Goal: Task Accomplishment & Management: Use online tool/utility

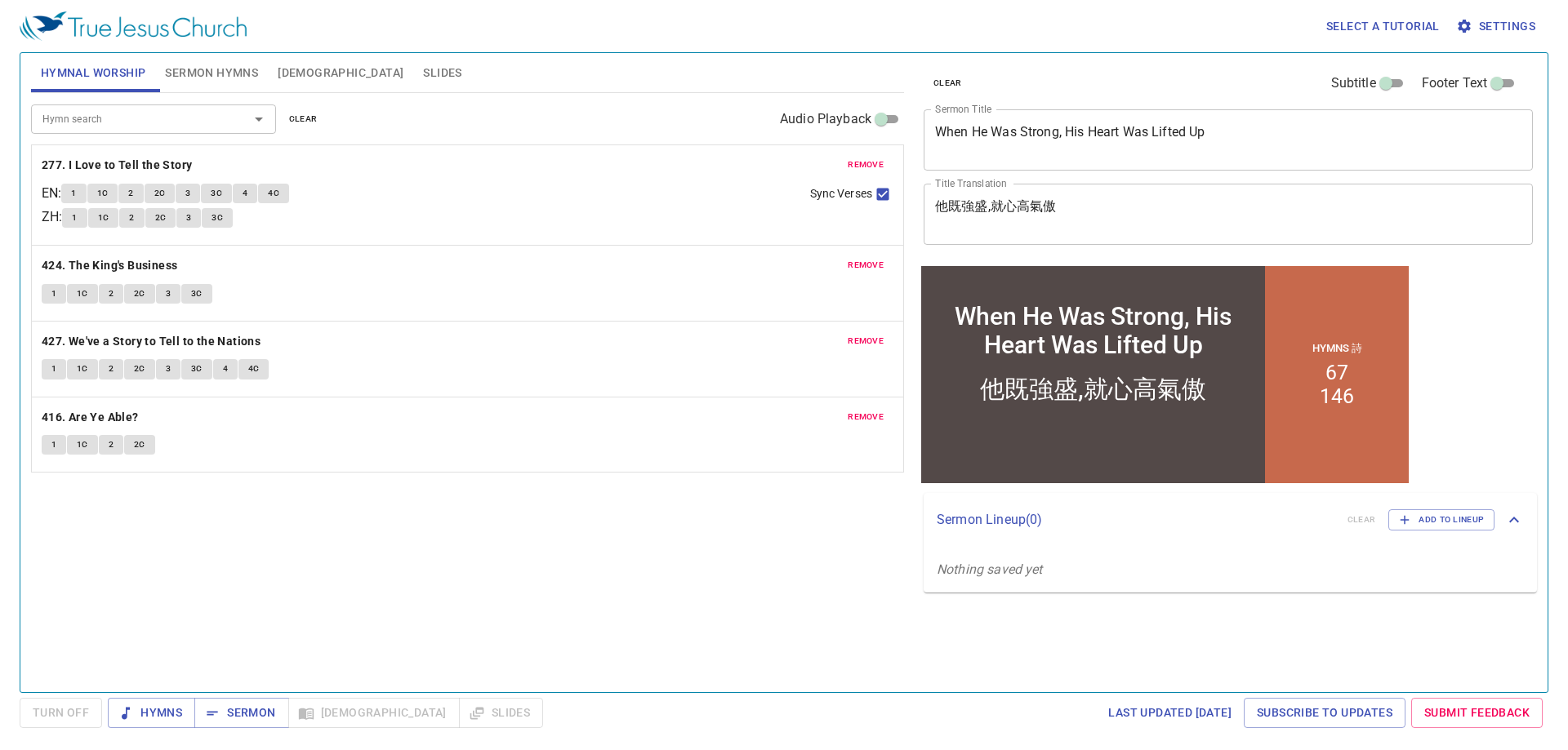
click at [309, 116] on span "clear" at bounding box center [303, 119] width 28 height 15
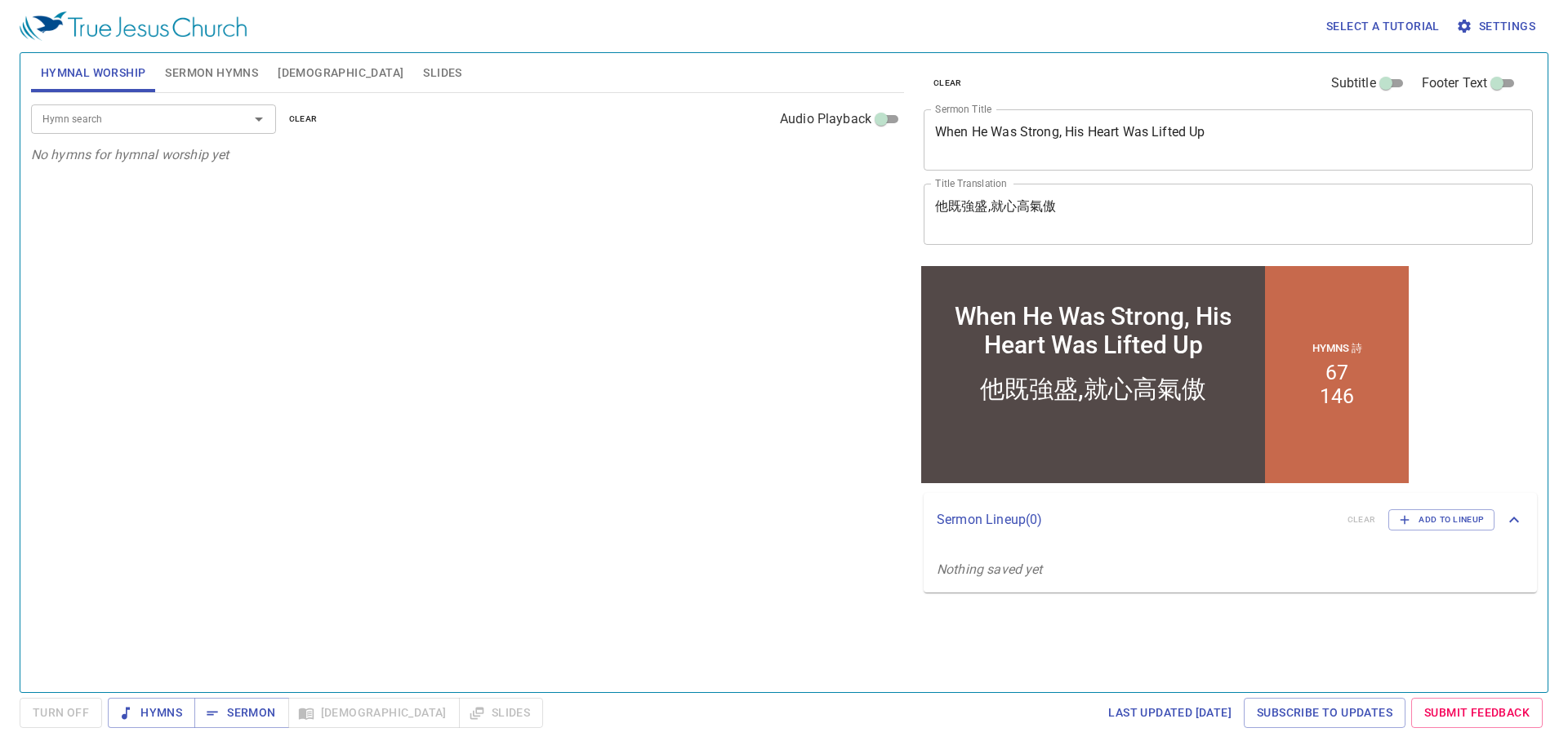
click at [233, 67] on span "Sermon Hymns" at bounding box center [212, 72] width 93 height 20
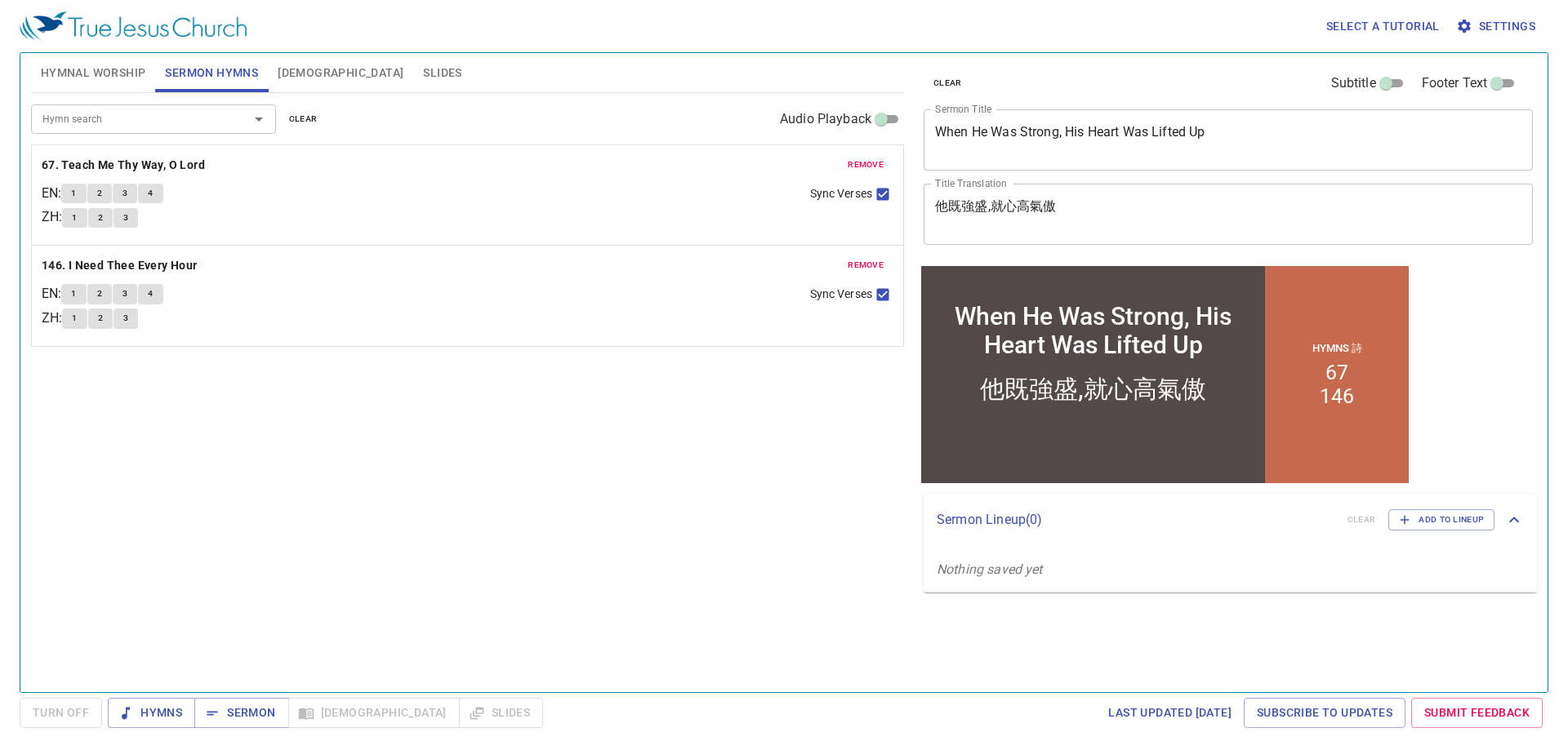
click at [310, 115] on span "clear" at bounding box center [303, 119] width 28 height 15
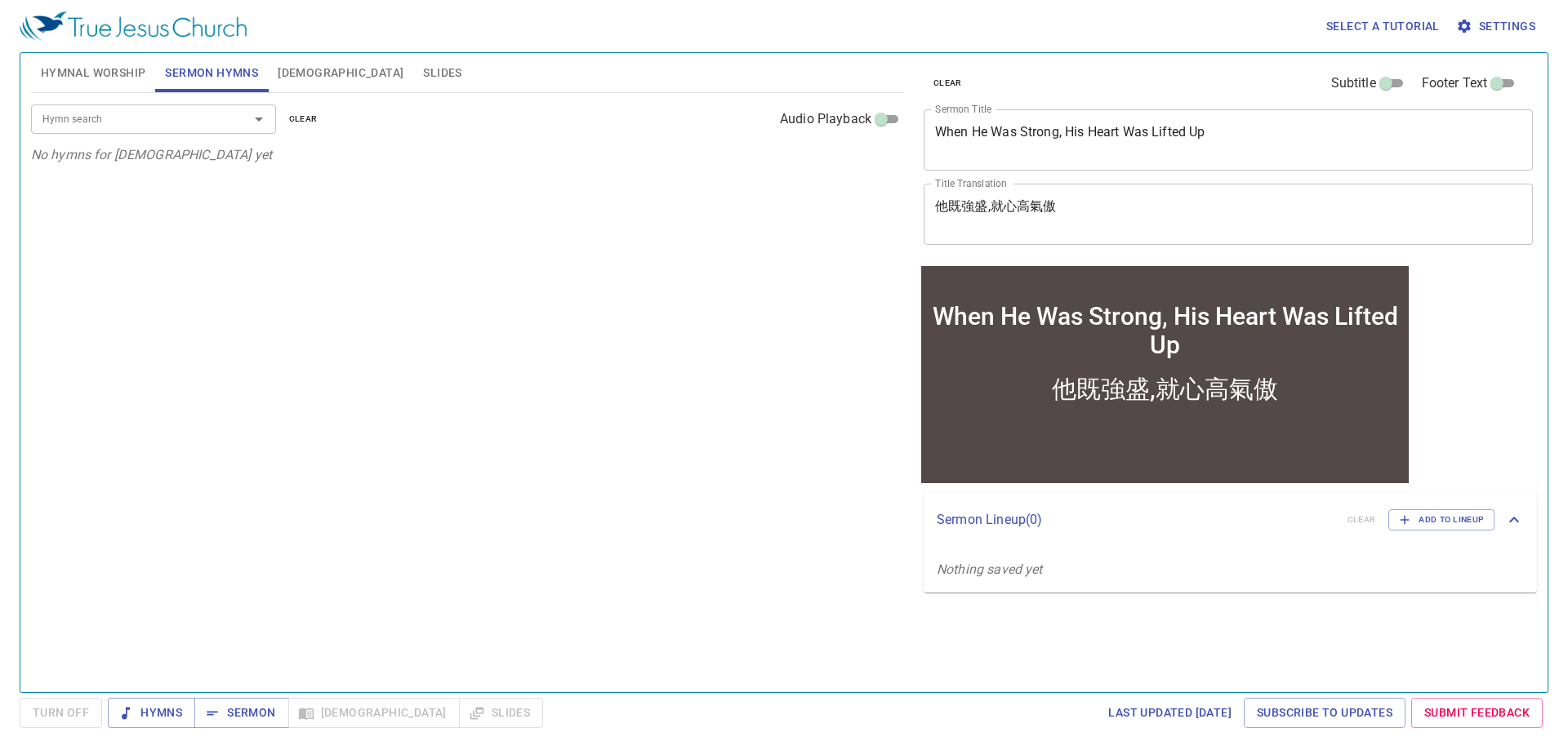
drag, startPoint x: 1257, startPoint y: 140, endPoint x: 523, endPoint y: 143, distance: 734.0
click at [569, 150] on div "Hymnal Worship Sermon Hymns Bible Slides Hymn search Hymn search clear Audio Pl…" at bounding box center [784, 366] width 1519 height 639
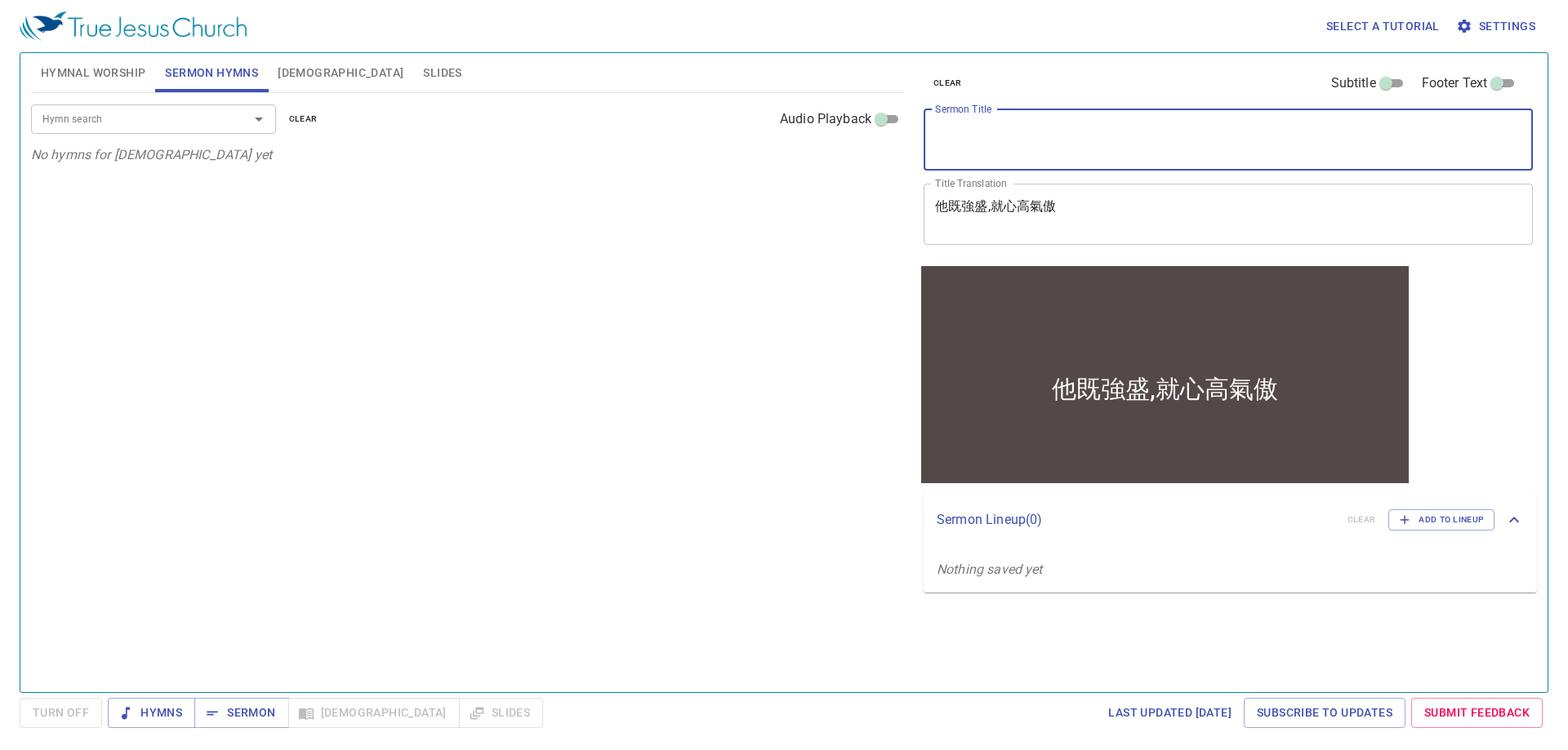
drag, startPoint x: 1094, startPoint y: 203, endPoint x: 682, endPoint y: 204, distance: 412.0
click at [758, 215] on div "Hymnal Worship Sermon Hymns Bible Slides Hymn search Hymn search clear Audio Pl…" at bounding box center [784, 366] width 1519 height 639
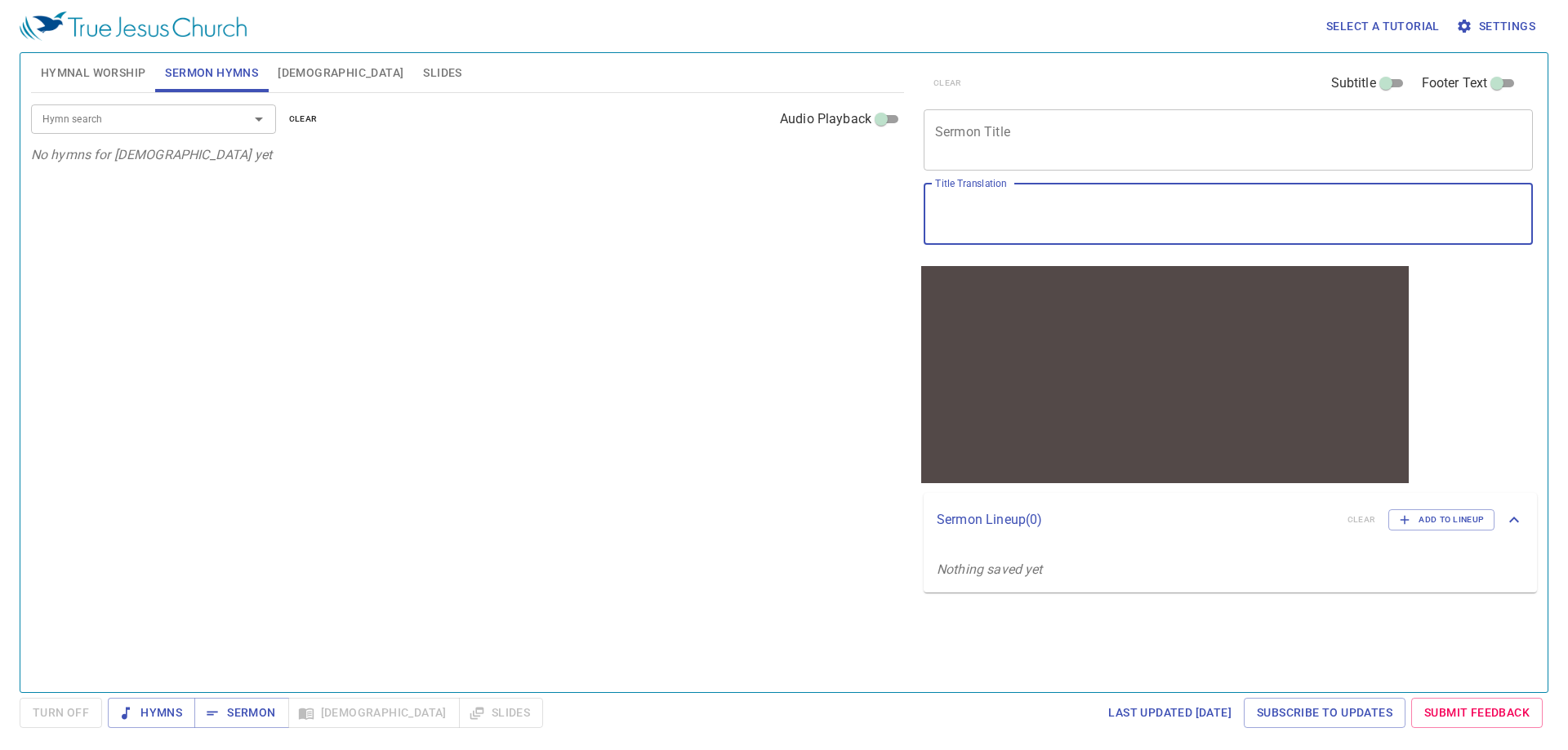
click at [123, 72] on span "Hymnal Worship" at bounding box center [93, 72] width 105 height 20
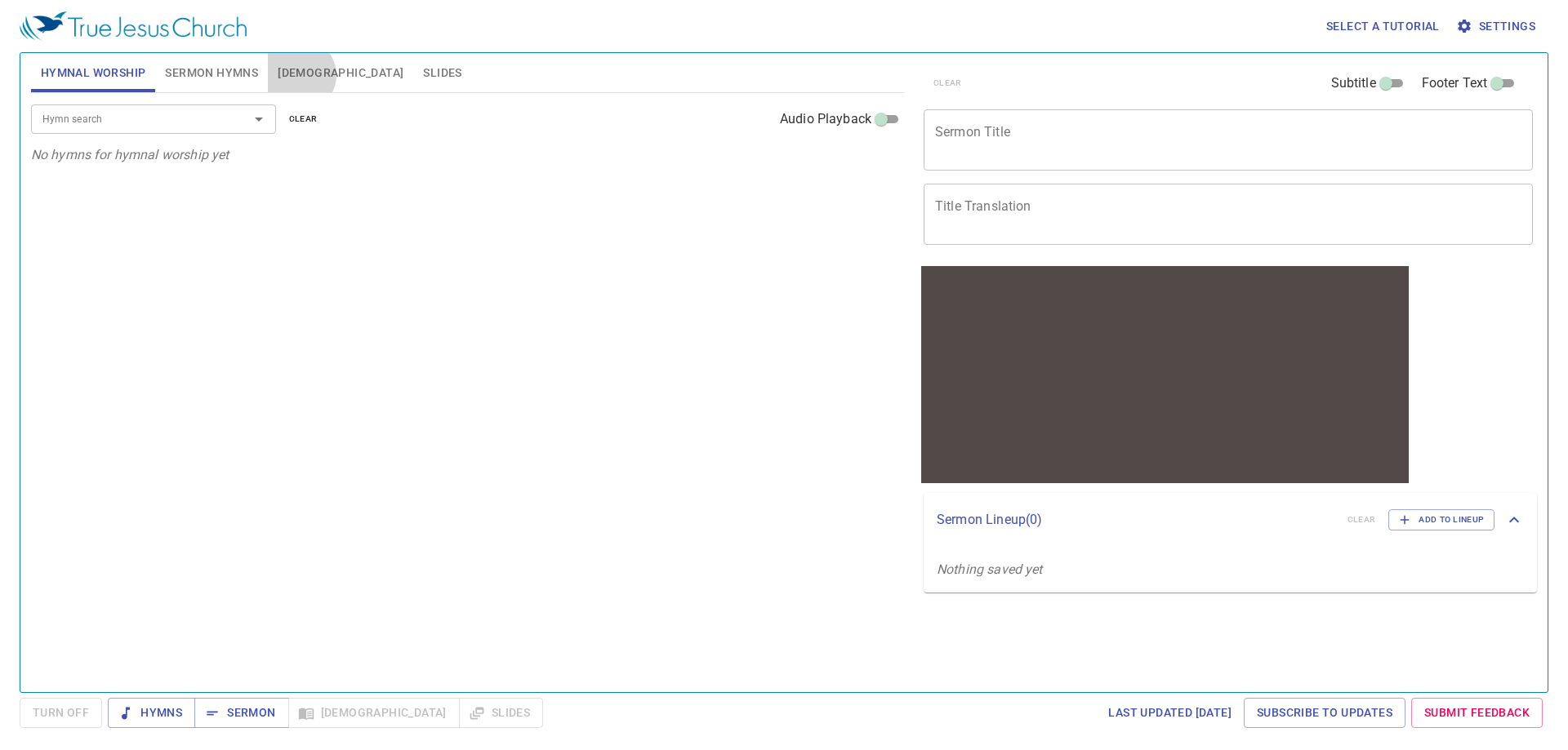
click at [299, 75] on span "[DEMOGRAPHIC_DATA]" at bounding box center [340, 72] width 126 height 20
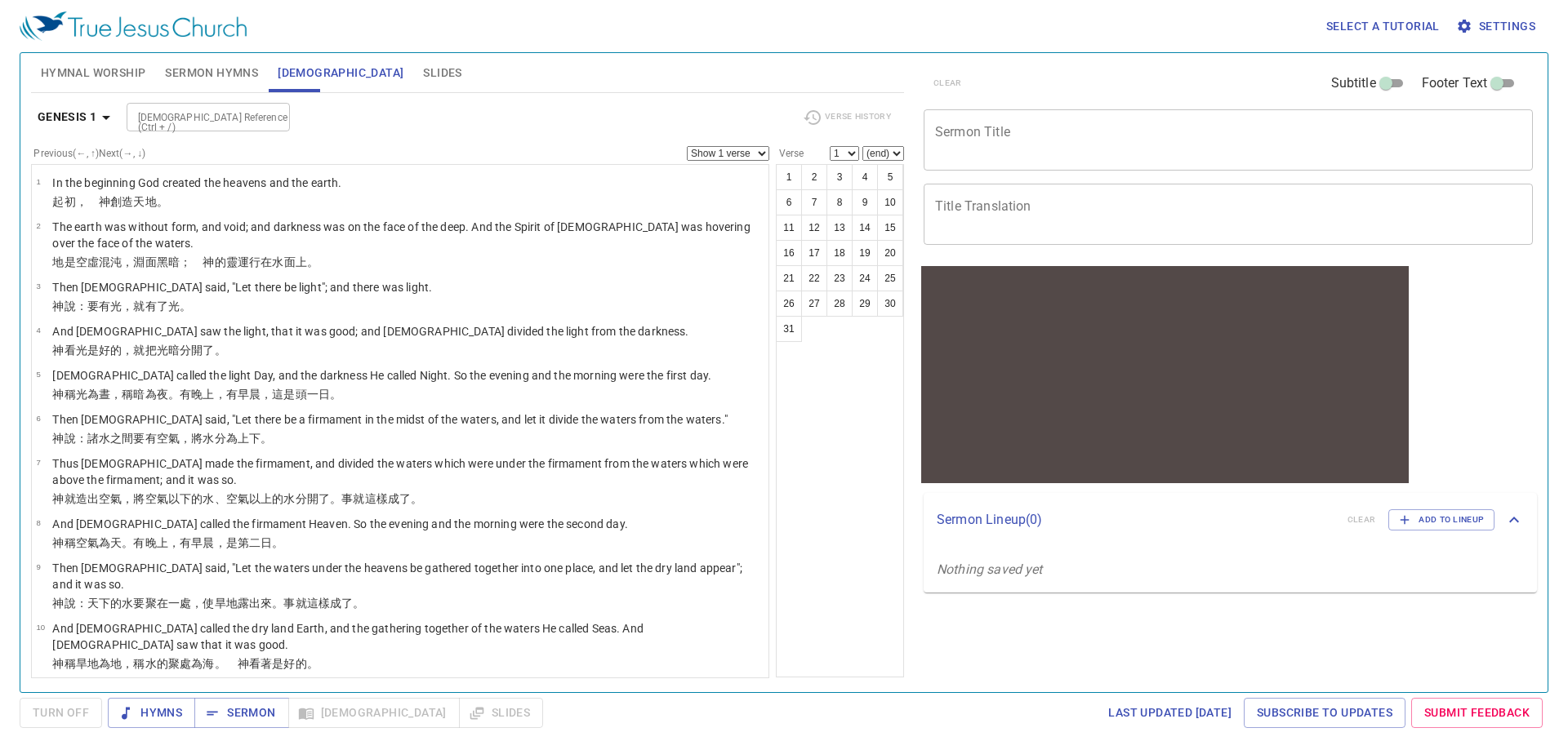
click at [220, 70] on span "Sermon Hymns" at bounding box center [212, 72] width 93 height 20
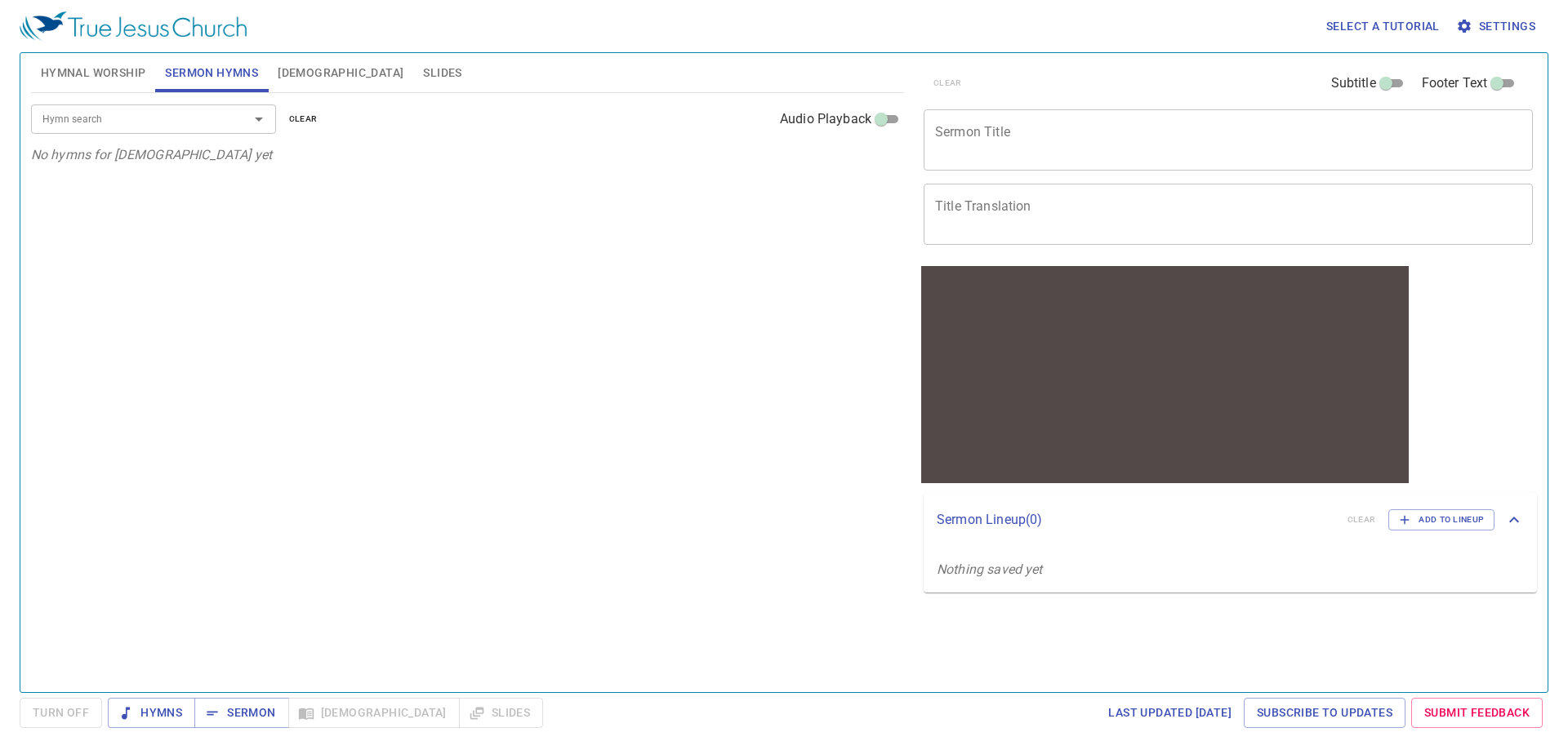
click at [146, 68] on button "Hymnal Worship" at bounding box center [93, 72] width 125 height 39
click at [1041, 153] on textarea "Sermon Title" at bounding box center [1228, 139] width 586 height 31
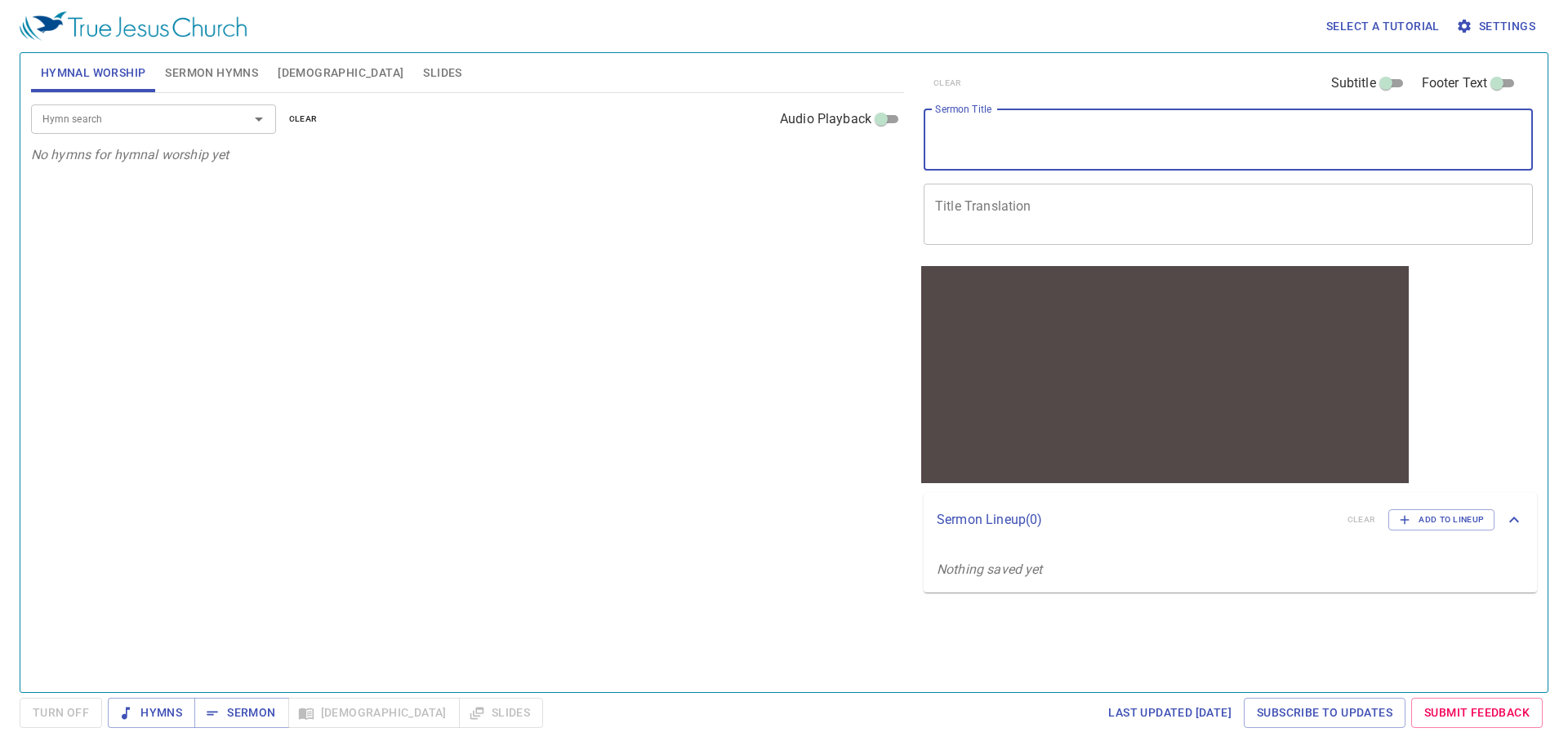
click at [1041, 153] on textarea "Sermon Title" at bounding box center [1228, 139] width 586 height 31
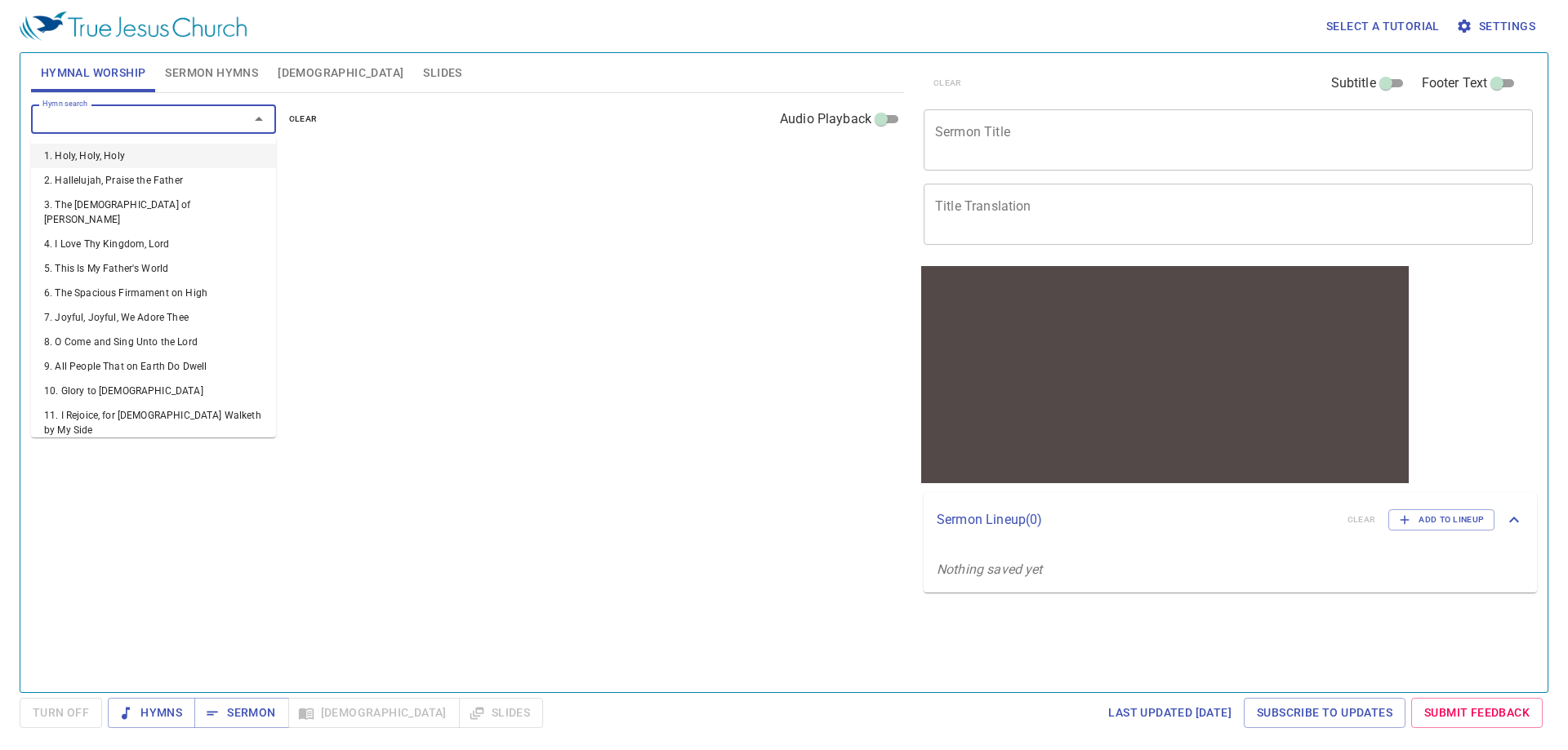
click at [187, 126] on input "Hymn search" at bounding box center [130, 118] width 187 height 19
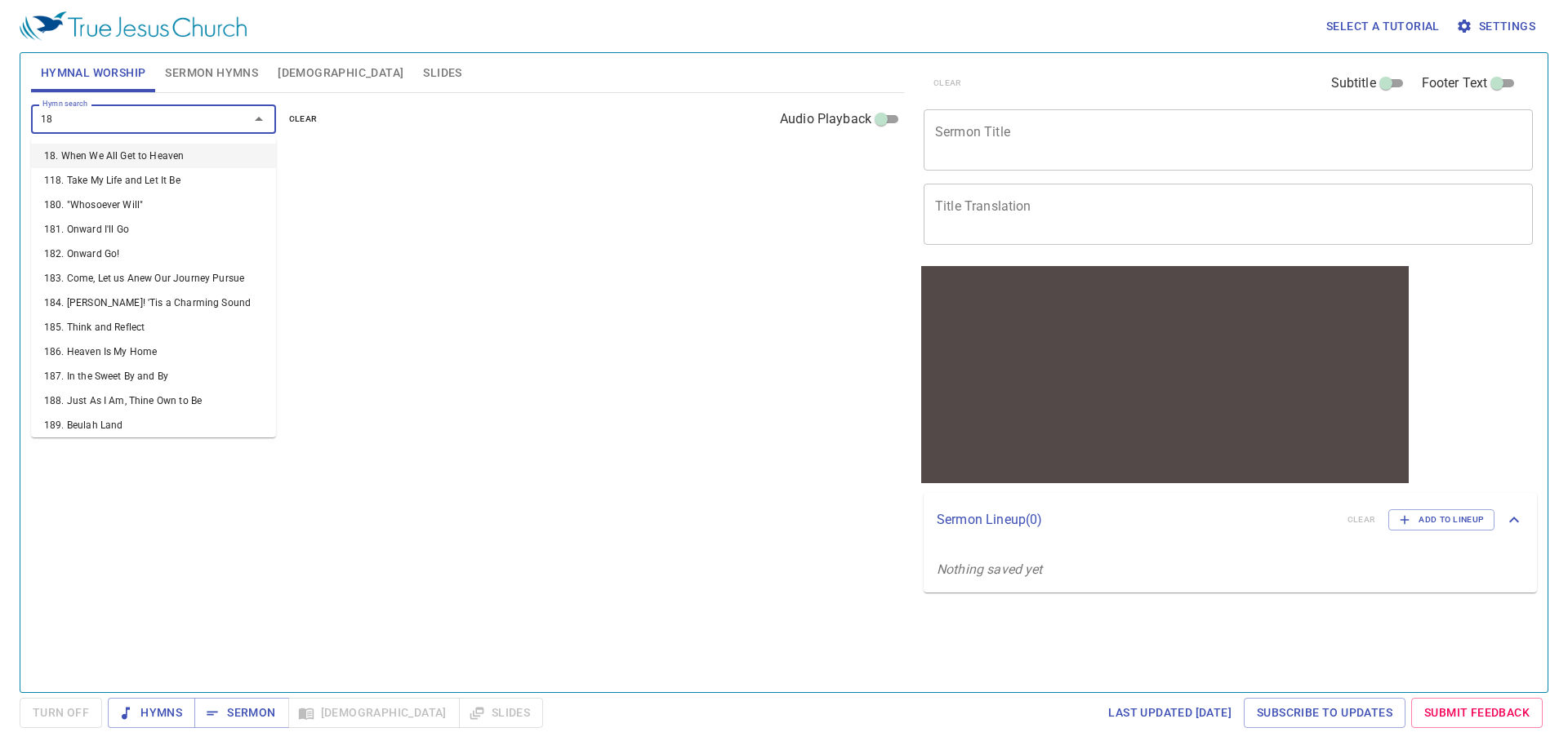
type input "185"
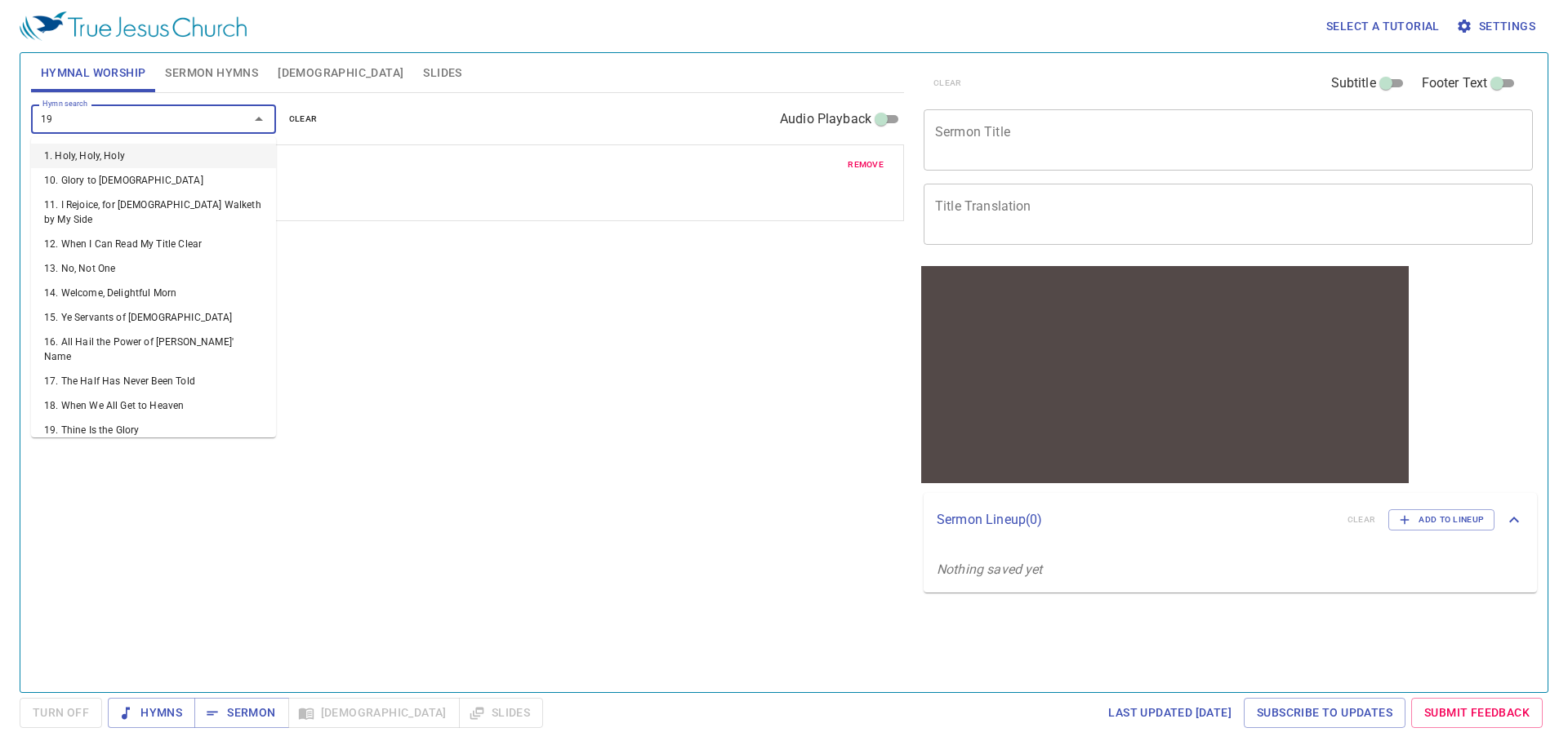
type input "199"
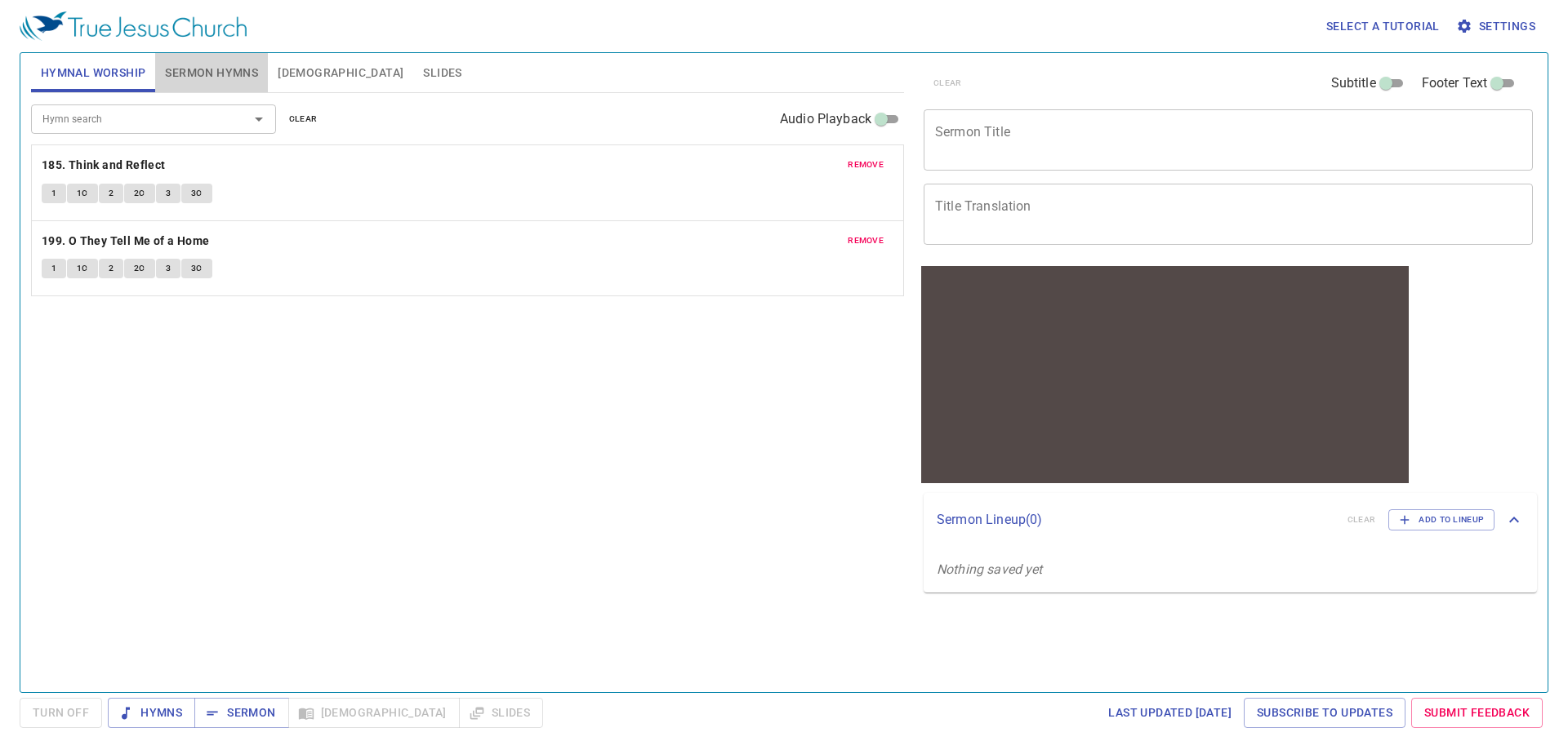
click at [178, 72] on span "Sermon Hymns" at bounding box center [212, 72] width 93 height 20
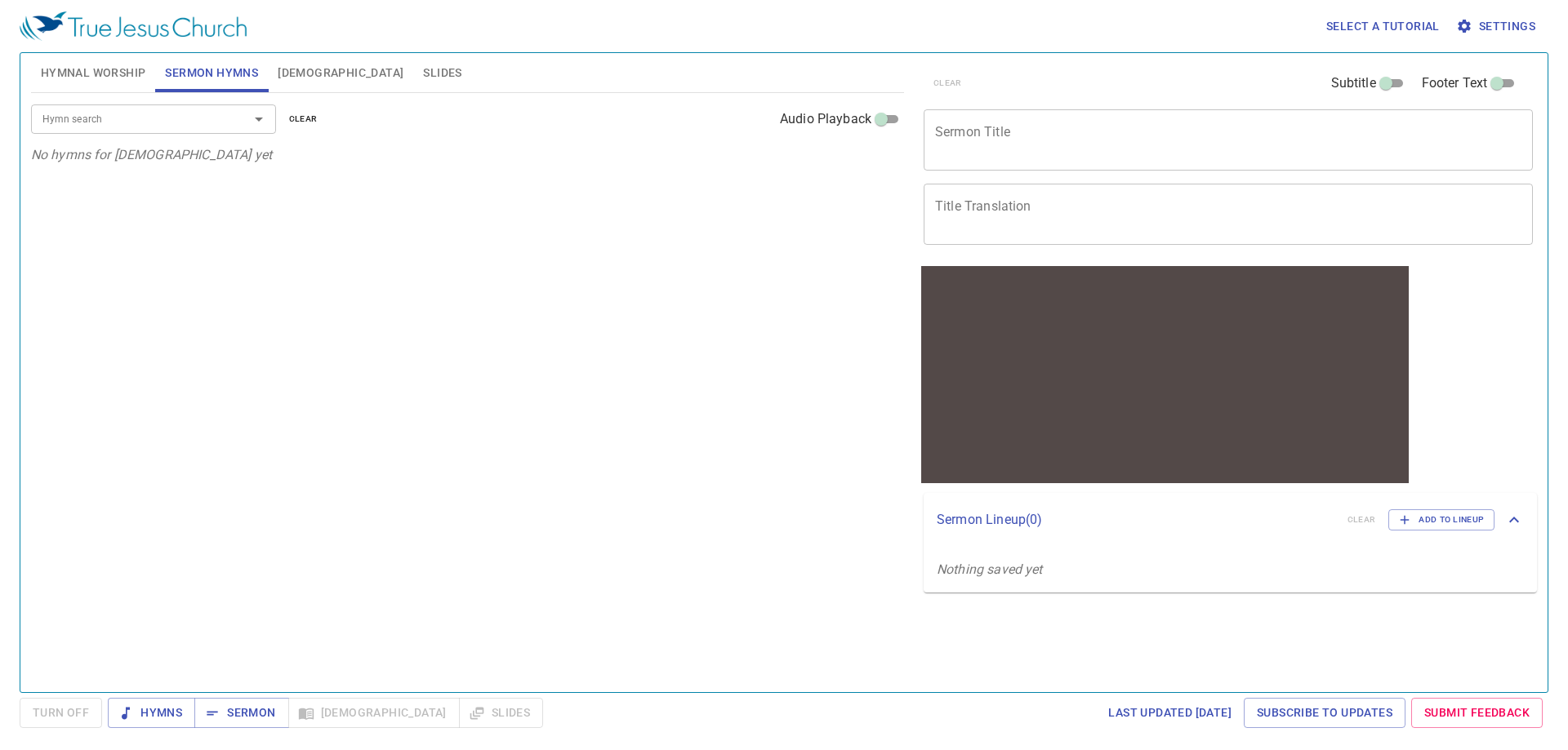
click at [138, 123] on input "Hymn search" at bounding box center [130, 118] width 187 height 19
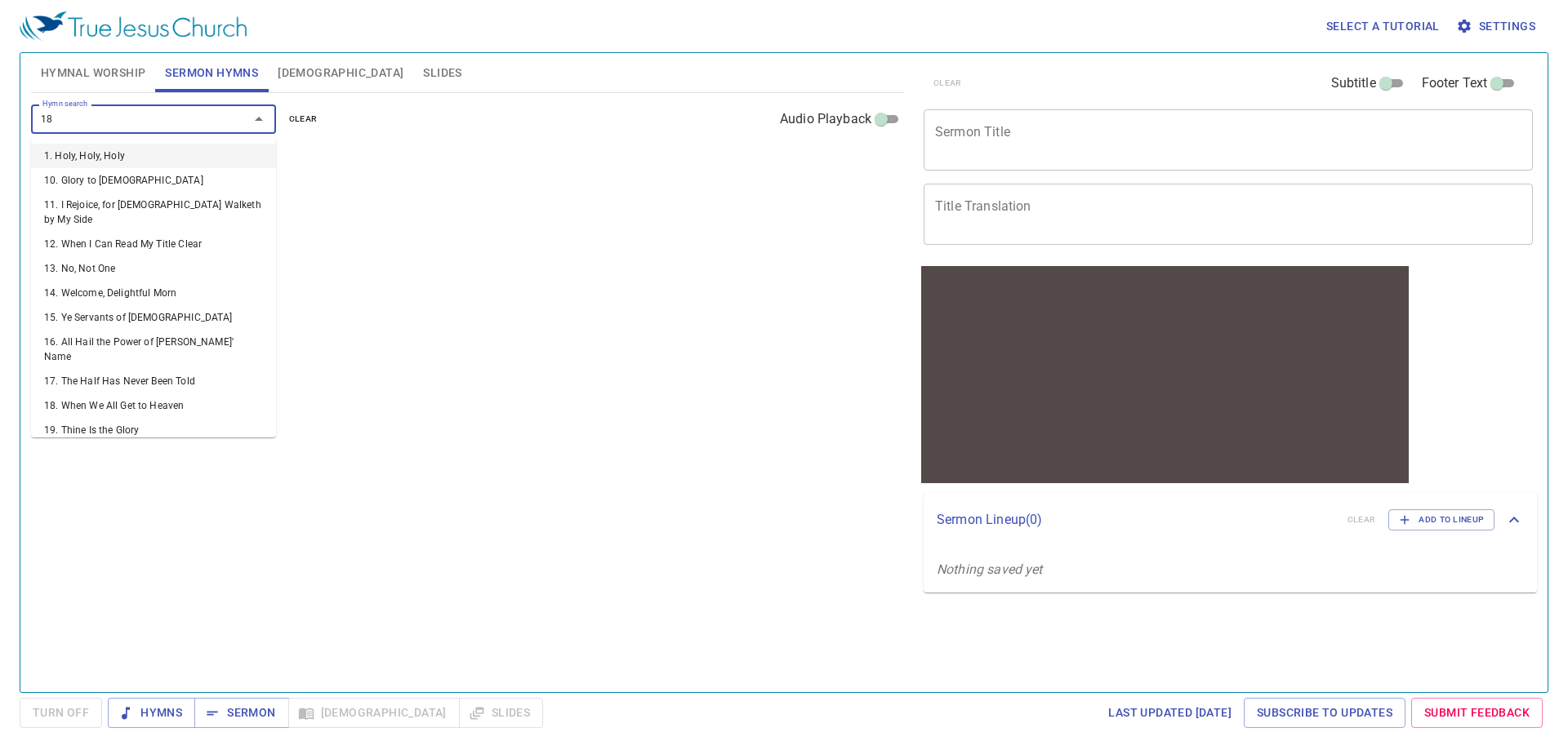
type input "185"
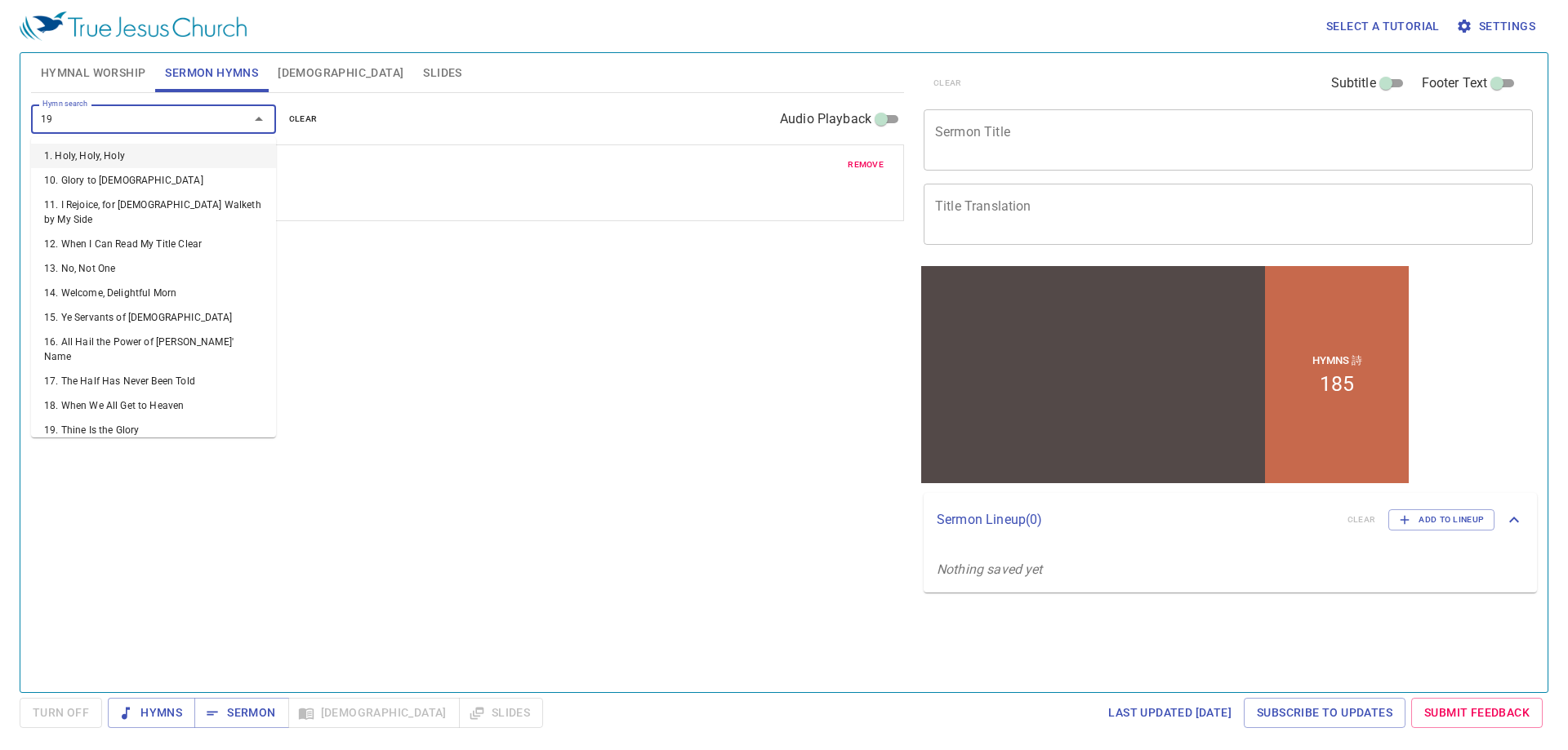
type input "199"
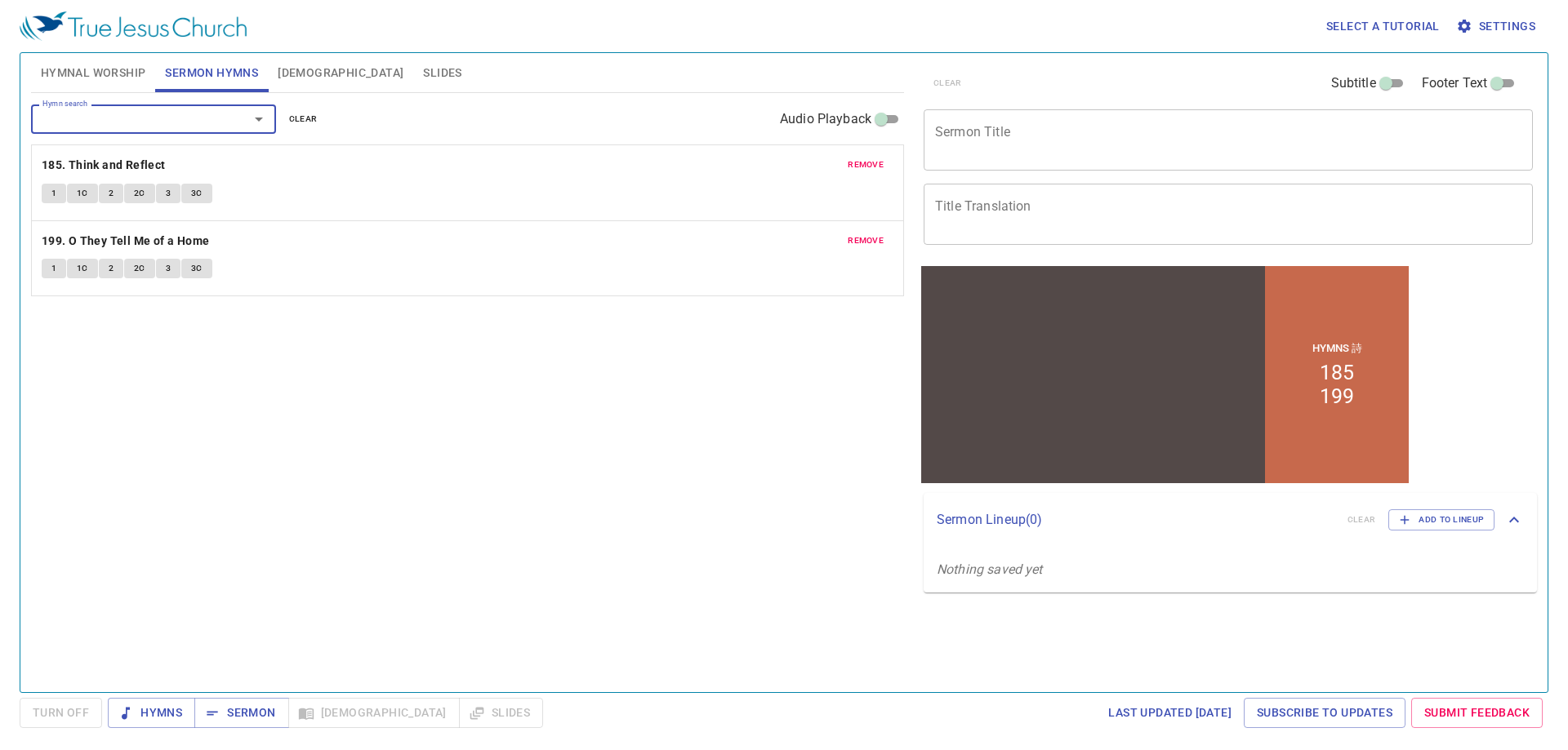
click at [114, 64] on span "Hymnal Worship" at bounding box center [93, 72] width 105 height 20
click at [316, 124] on button "clear" at bounding box center [303, 119] width 49 height 19
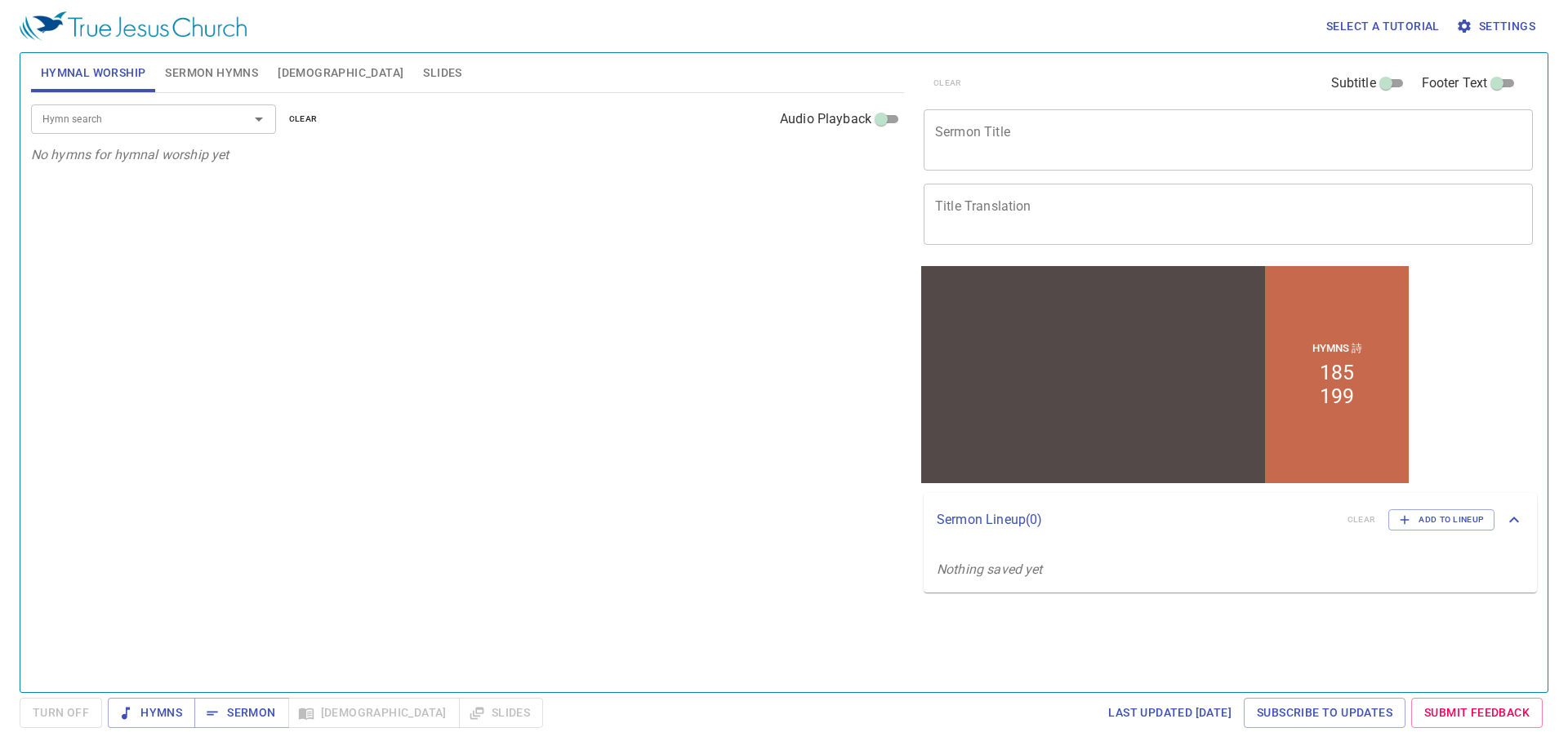
click at [201, 66] on span "Sermon Hymns" at bounding box center [212, 72] width 93 height 20
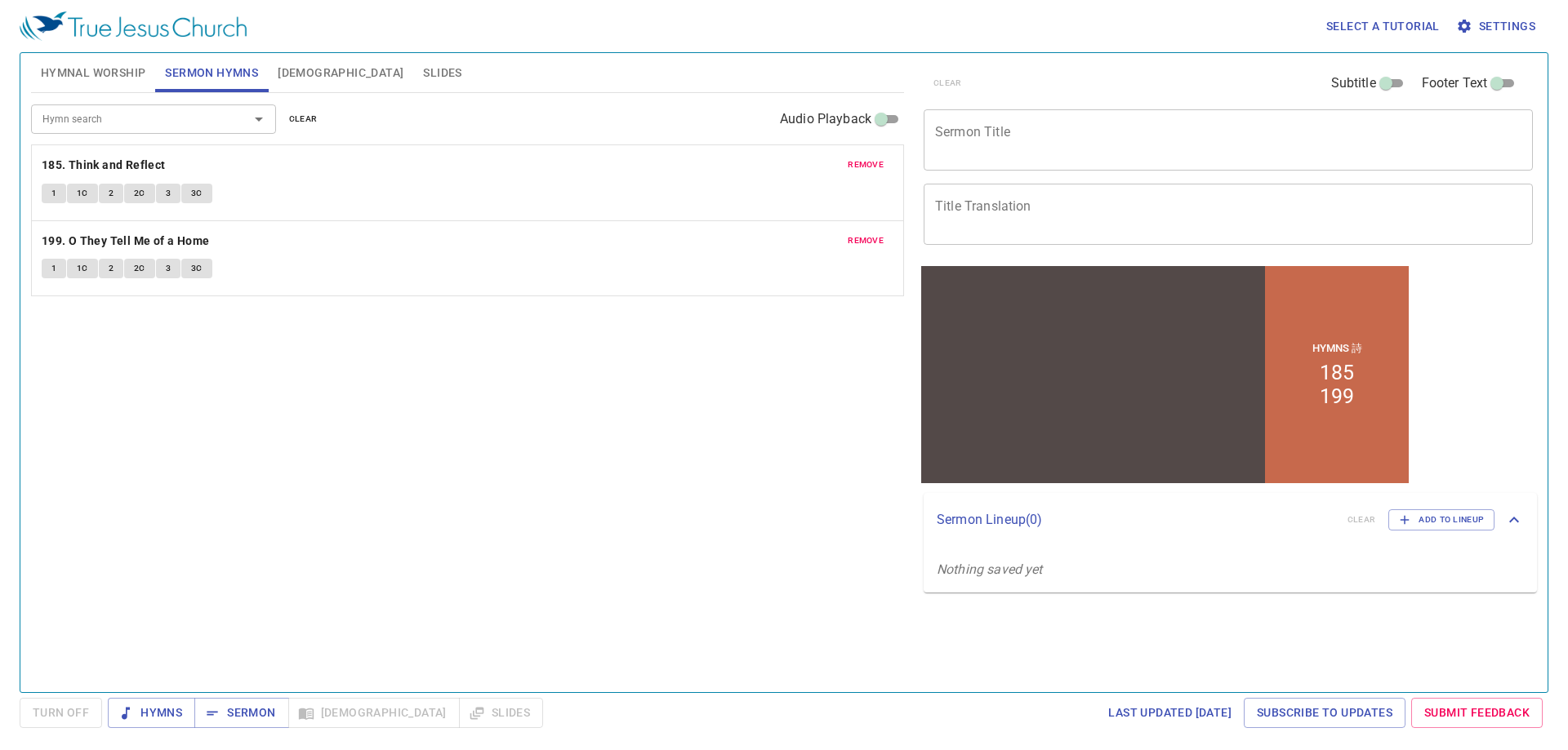
click at [1003, 161] on div "x Sermon Title" at bounding box center [1228, 139] width 609 height 61
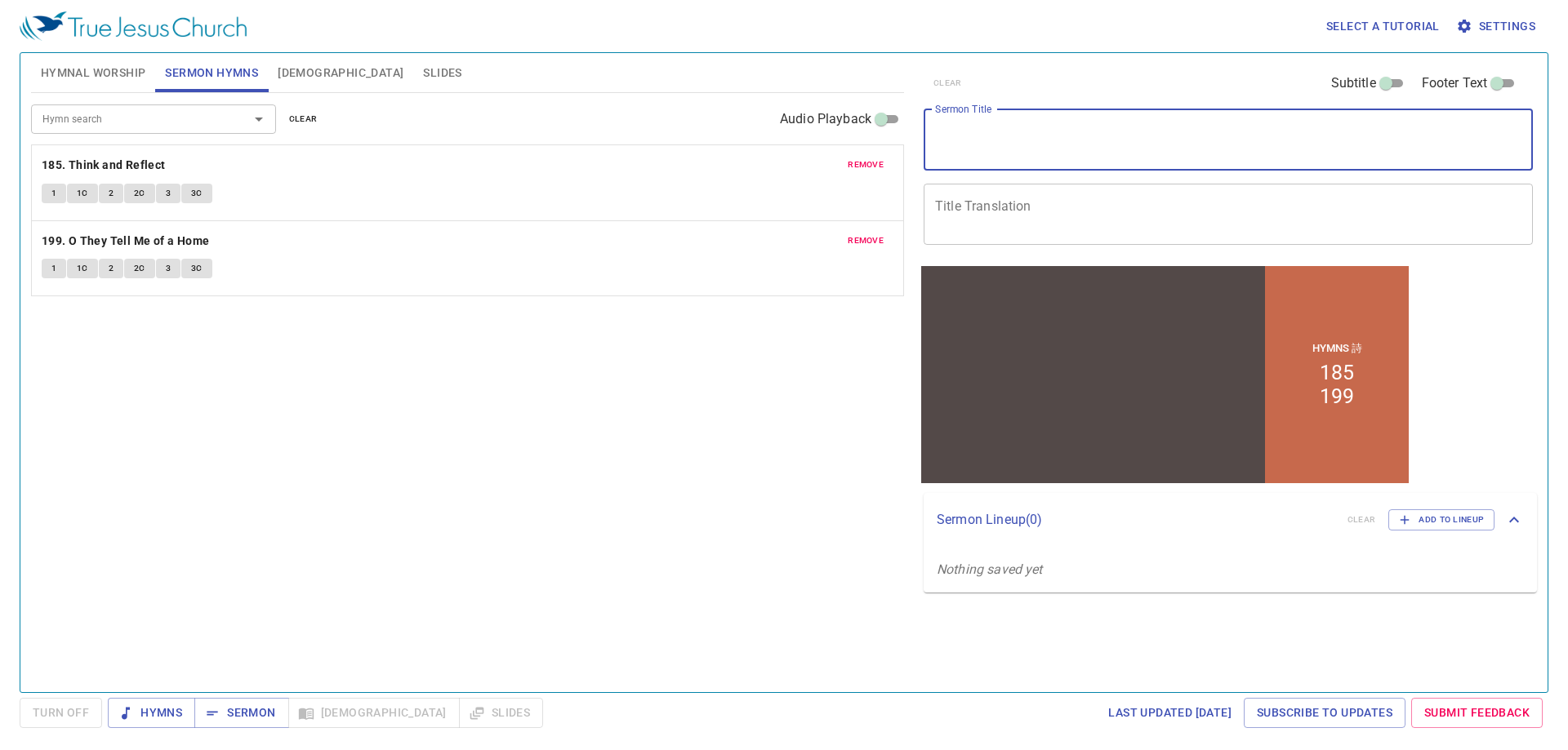
click at [1016, 208] on textarea "Title Translation" at bounding box center [1228, 213] width 586 height 31
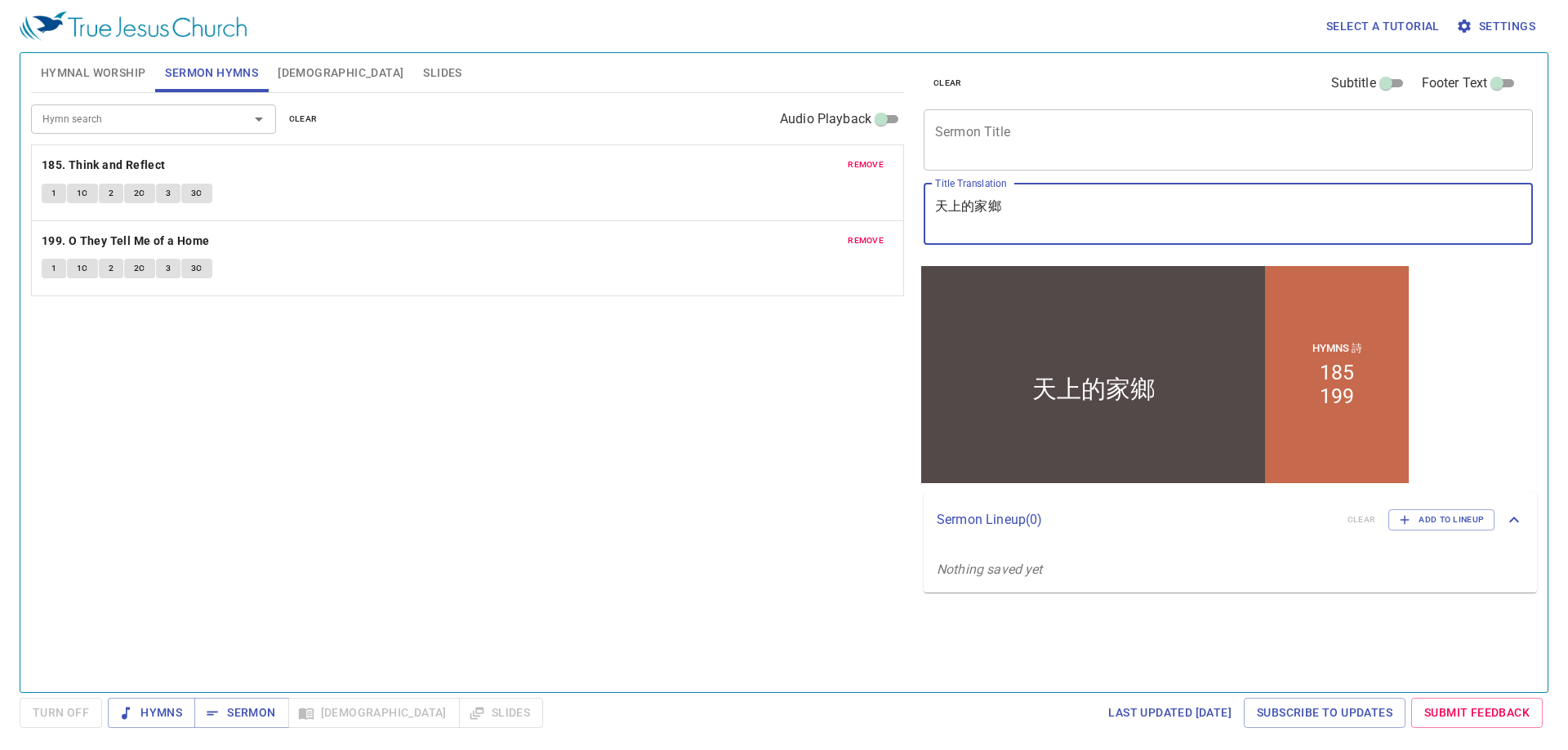
type textarea "天上的家鄉"
click at [989, 144] on textarea "Sermon Title" at bounding box center [1228, 139] width 586 height 31
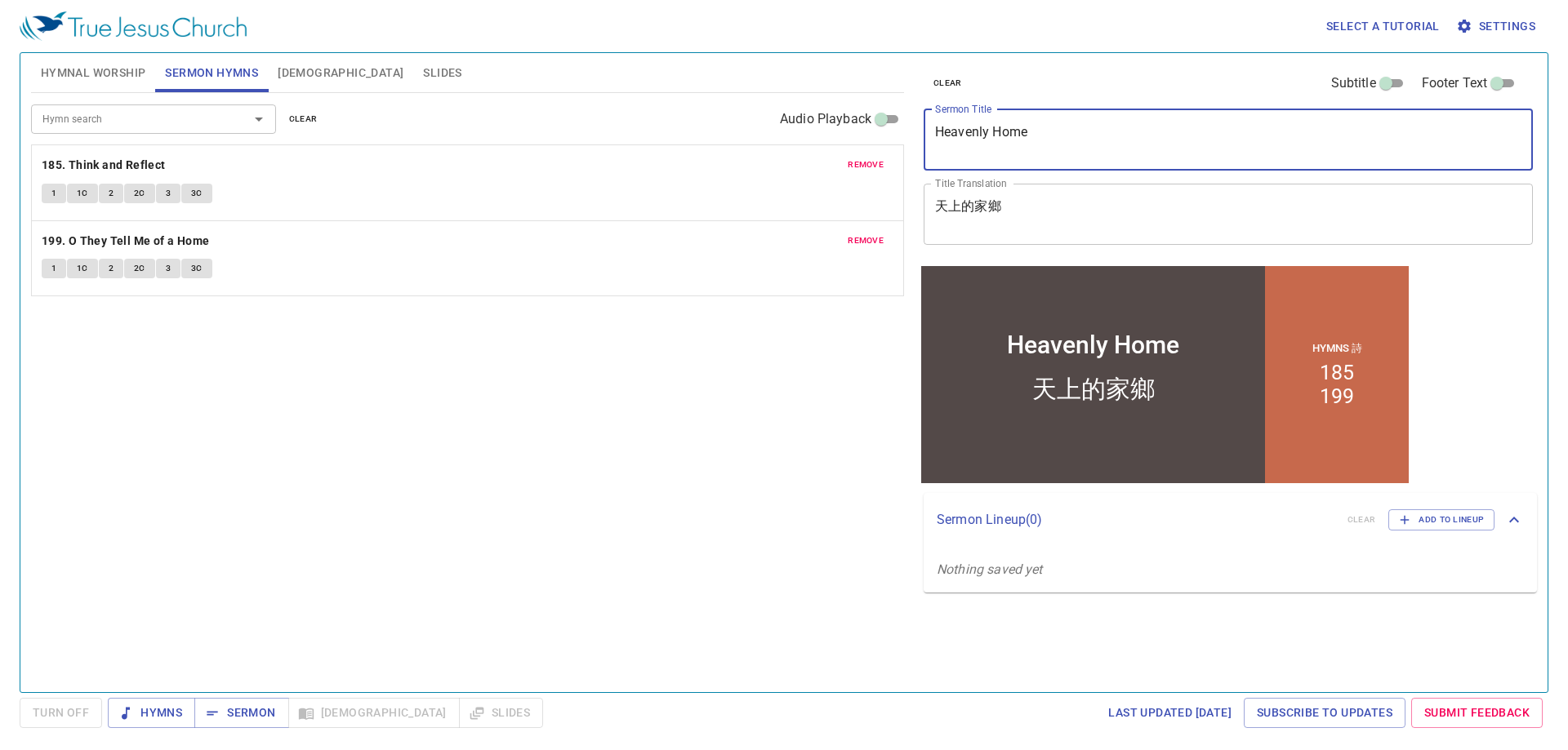
drag, startPoint x: 1048, startPoint y: 141, endPoint x: 803, endPoint y: 164, distance: 246.1
click at [803, 164] on div "Hymnal Worship Sermon Hymns Bible Slides Hymn search Hymn search clear Audio Pl…" at bounding box center [784, 366] width 1519 height 639
click at [930, 137] on div "Heavenly Home x Sermon Title" at bounding box center [1228, 139] width 609 height 61
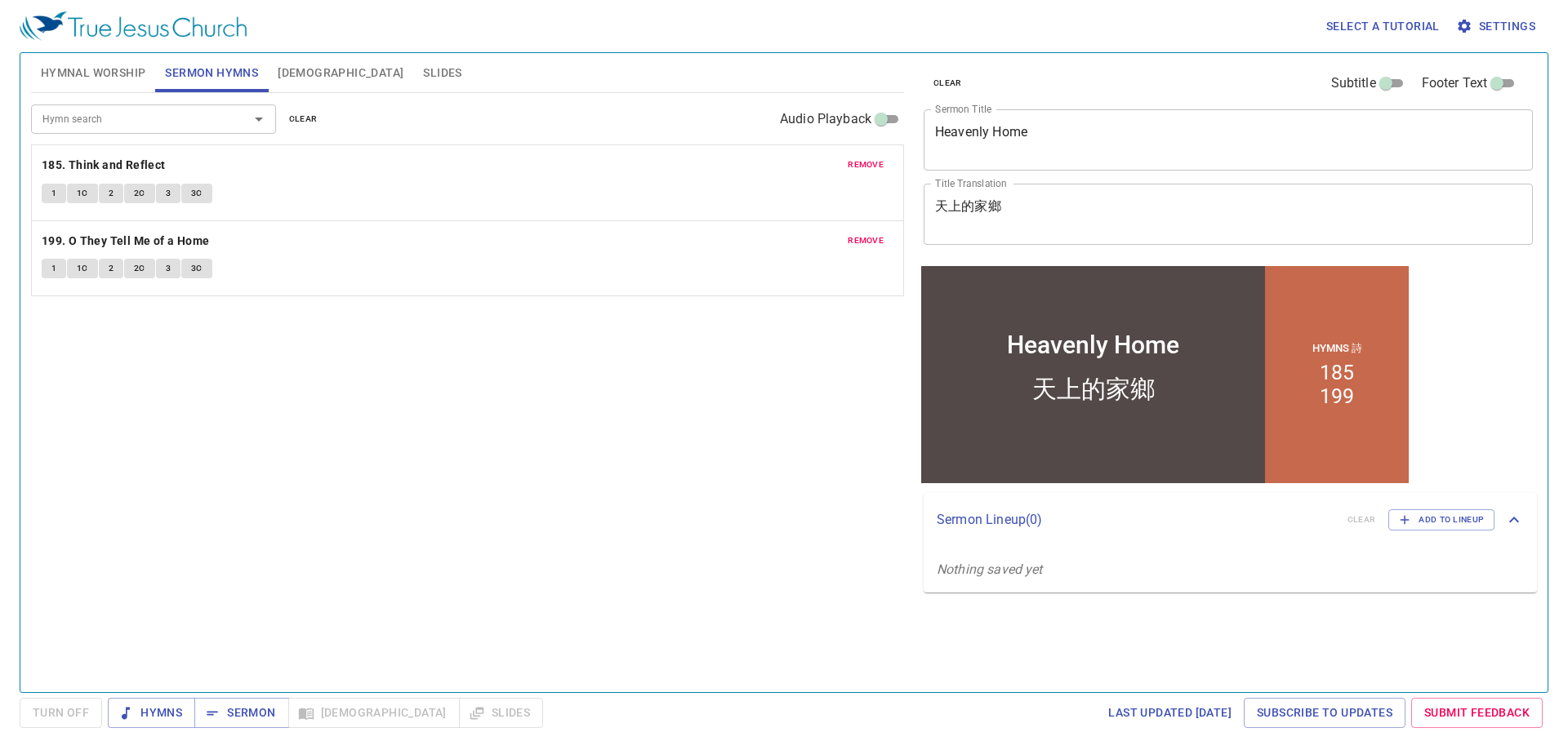
click at [930, 134] on div "Heavenly Home x Sermon Title" at bounding box center [1228, 139] width 609 height 61
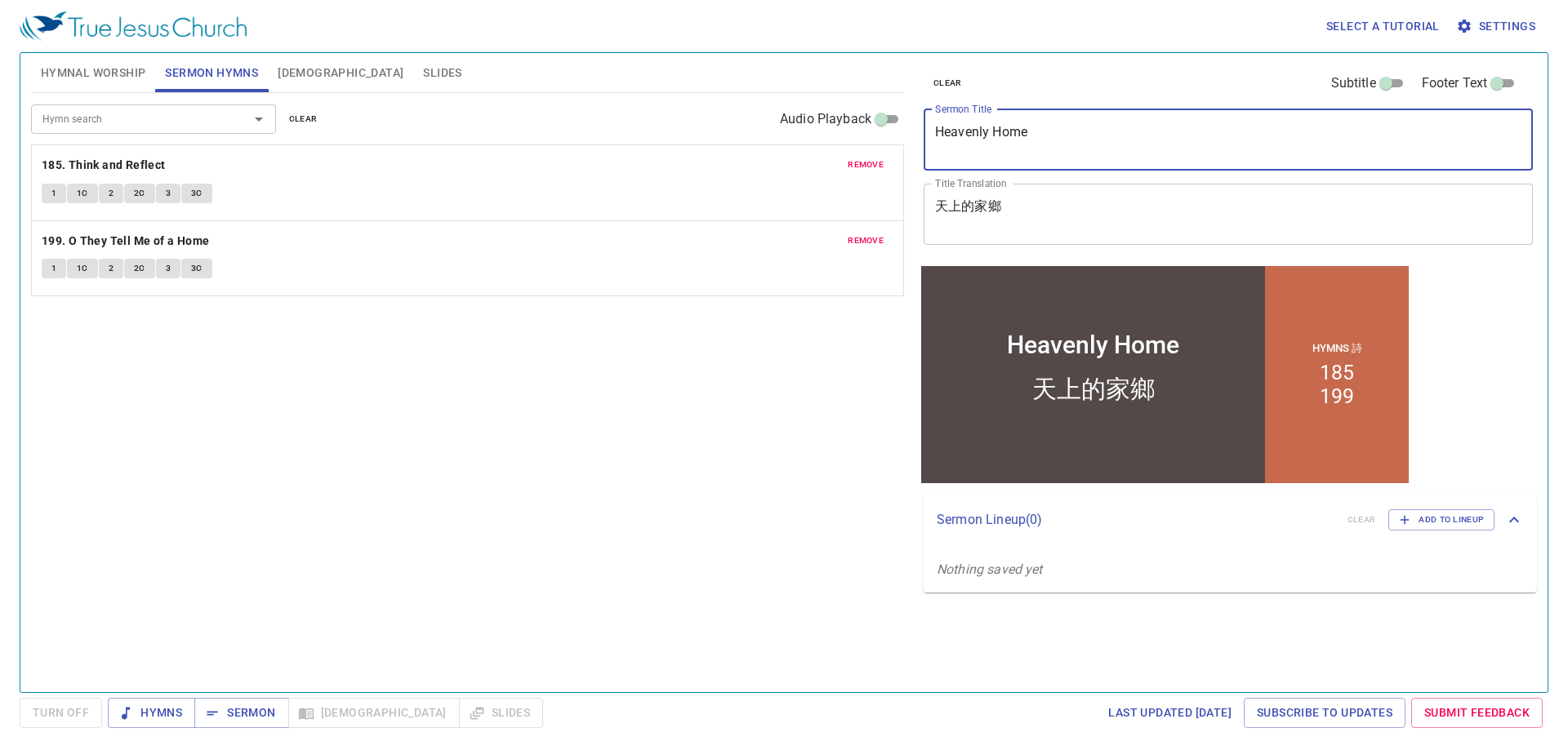
click at [936, 127] on textarea "Heavenly Home" at bounding box center [1228, 139] width 586 height 31
type textarea "The Heavenly Home"
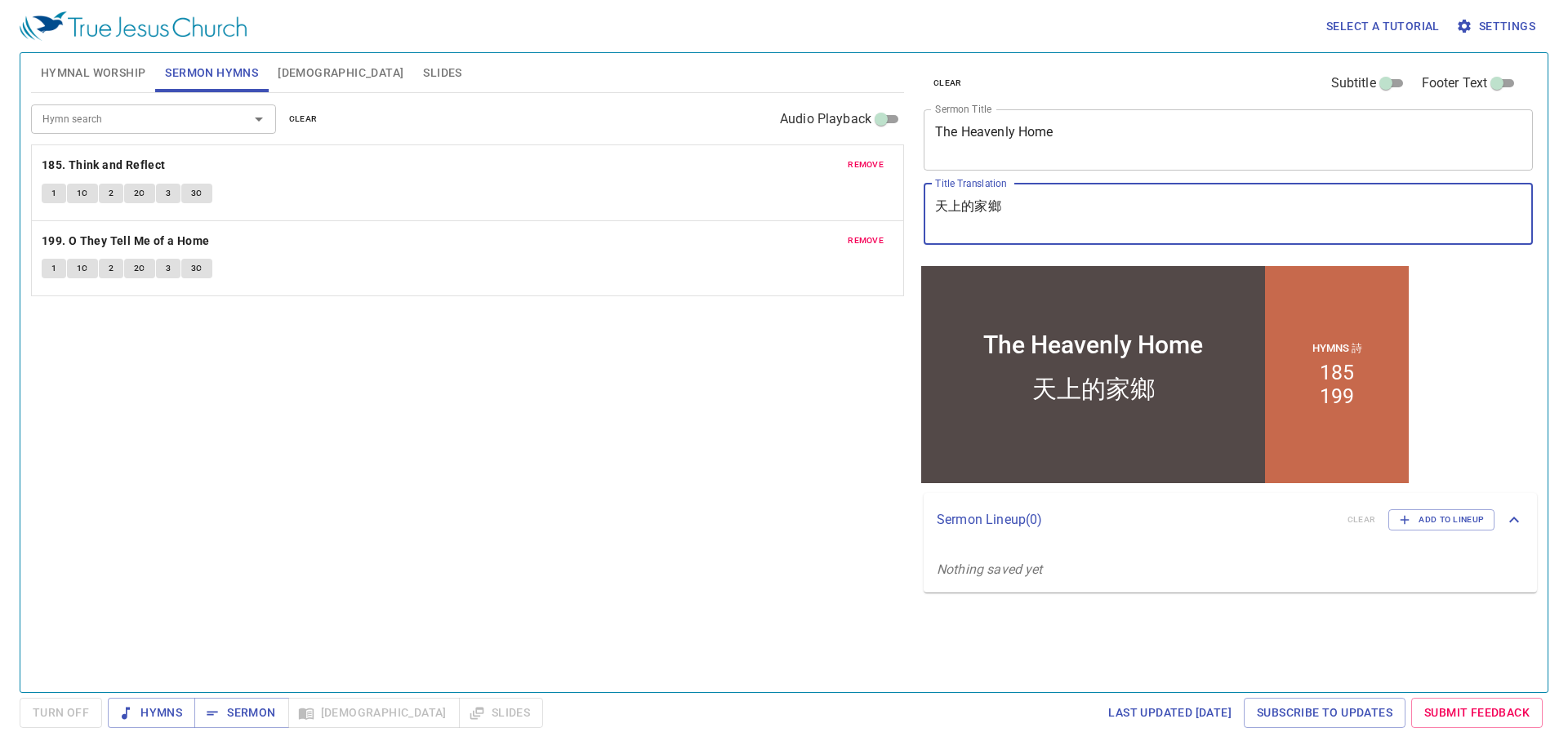
drag, startPoint x: 1019, startPoint y: 204, endPoint x: 910, endPoint y: 229, distance: 111.8
click at [910, 229] on div "Hymnal Worship Sermon Hymns Bible Slides Hymn search Hymn search clear Audio Pl…" at bounding box center [784, 366] width 1519 height 639
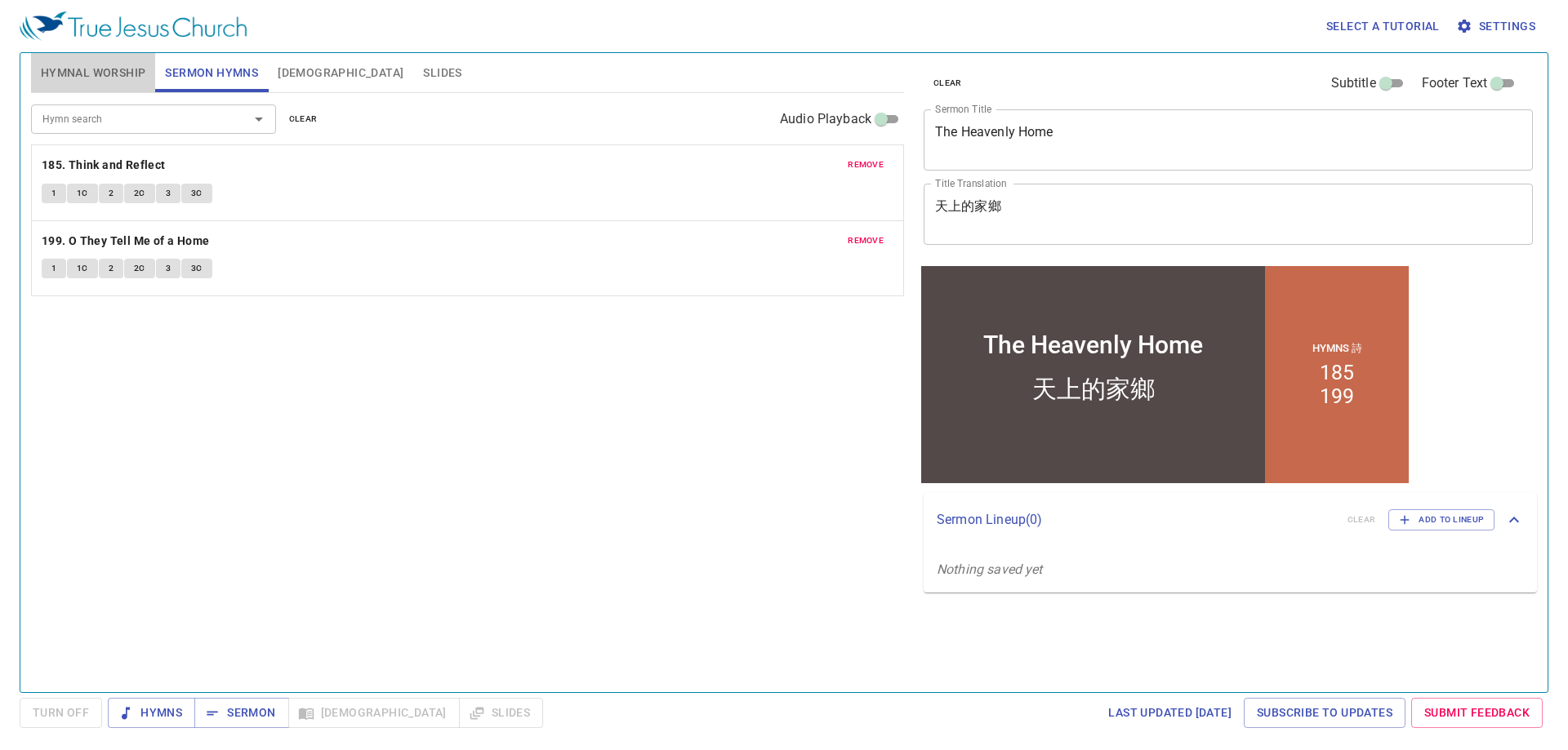
click at [73, 65] on span "Hymnal Worship" at bounding box center [93, 72] width 105 height 20
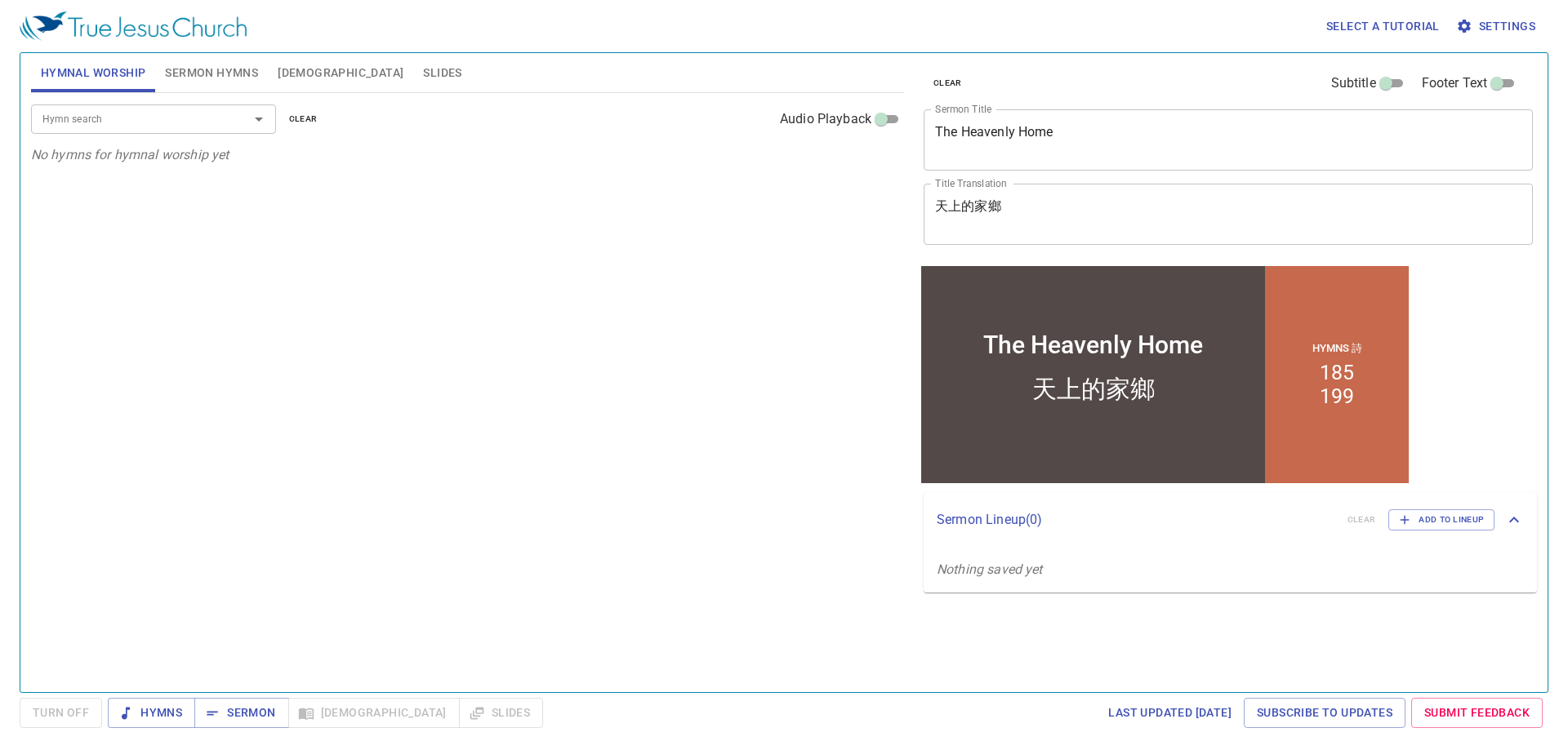
click at [172, 72] on span "Sermon Hymns" at bounding box center [212, 72] width 93 height 20
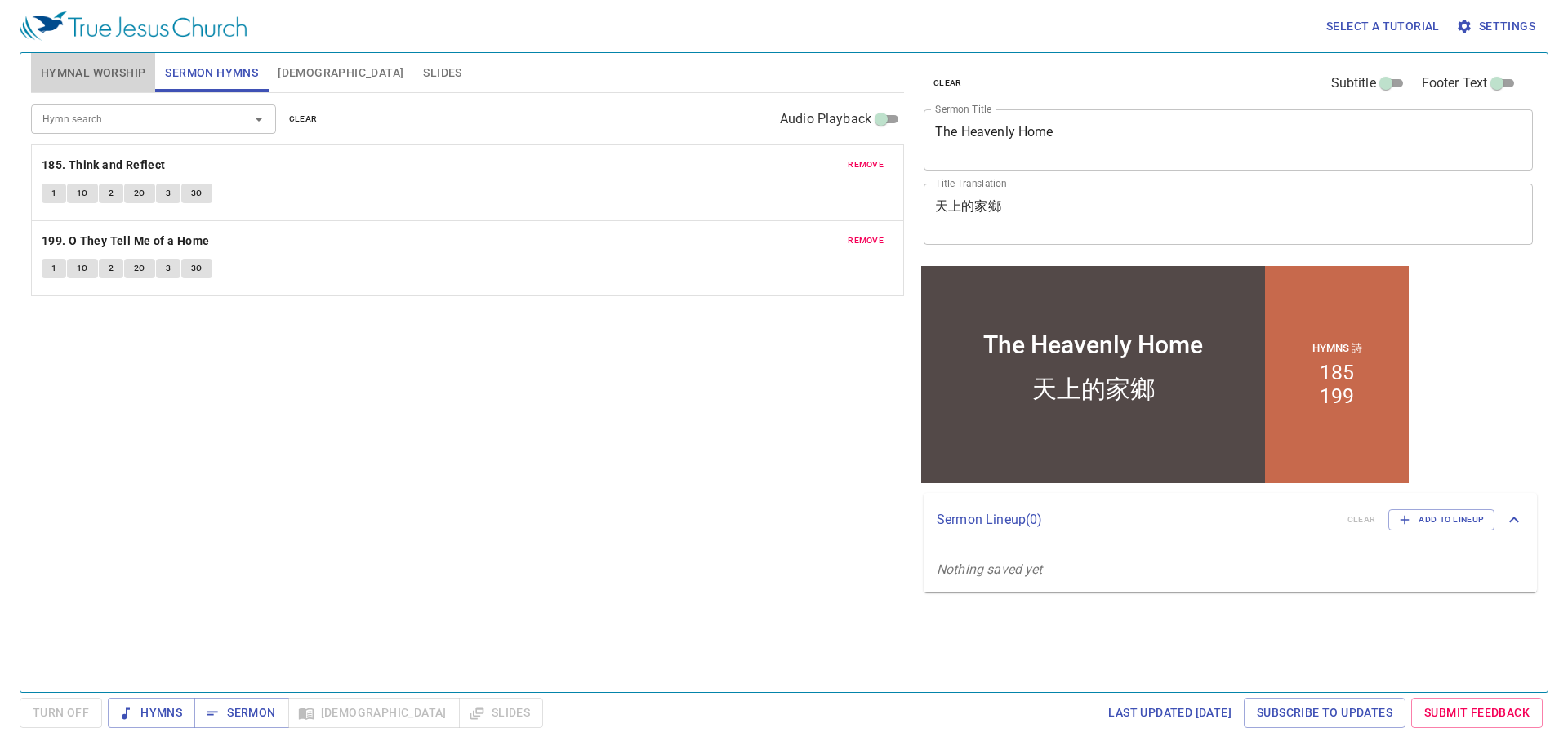
click at [97, 61] on button "Hymnal Worship" at bounding box center [93, 72] width 125 height 39
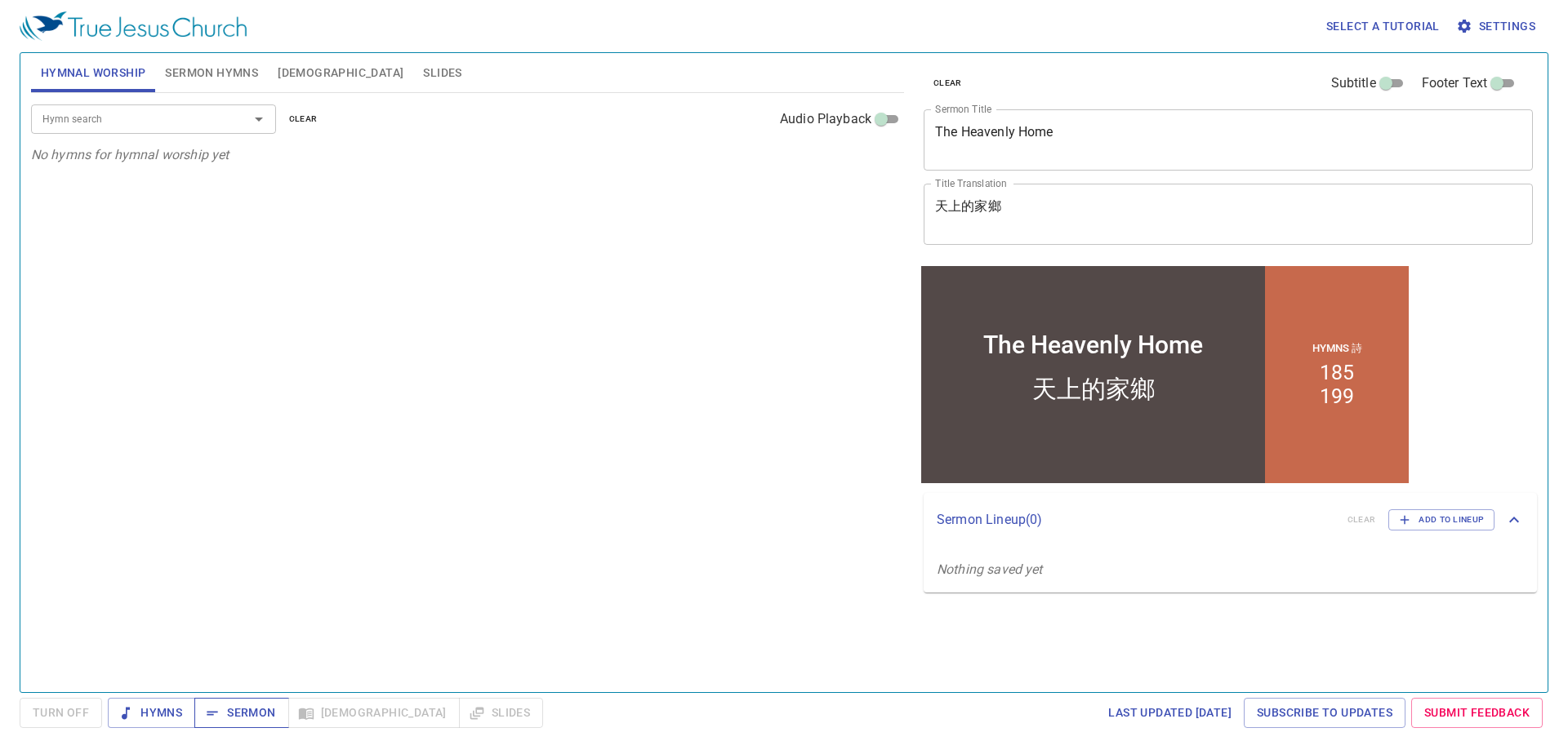
click at [260, 717] on span "Sermon" at bounding box center [241, 712] width 68 height 20
click at [426, 595] on div "Hymn search Hymn search clear Audio Playback No hymns for hymnal worship yet" at bounding box center [467, 386] width 873 height 585
click at [190, 523] on div "Hymn search Hymn search clear Audio Playback No hymns for hymnal worship yet" at bounding box center [467, 386] width 873 height 585
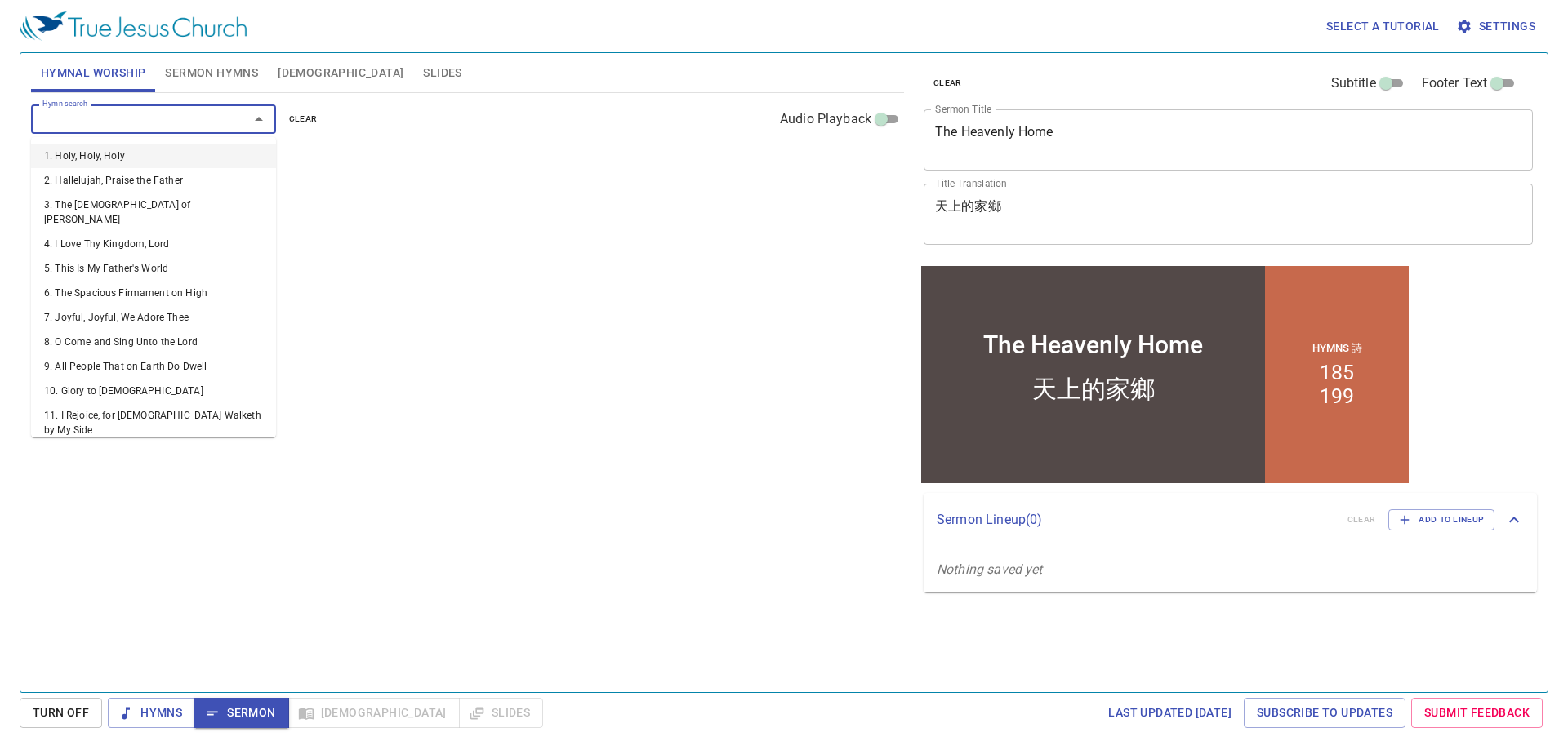
click at [178, 123] on input "Hymn search" at bounding box center [130, 118] width 187 height 19
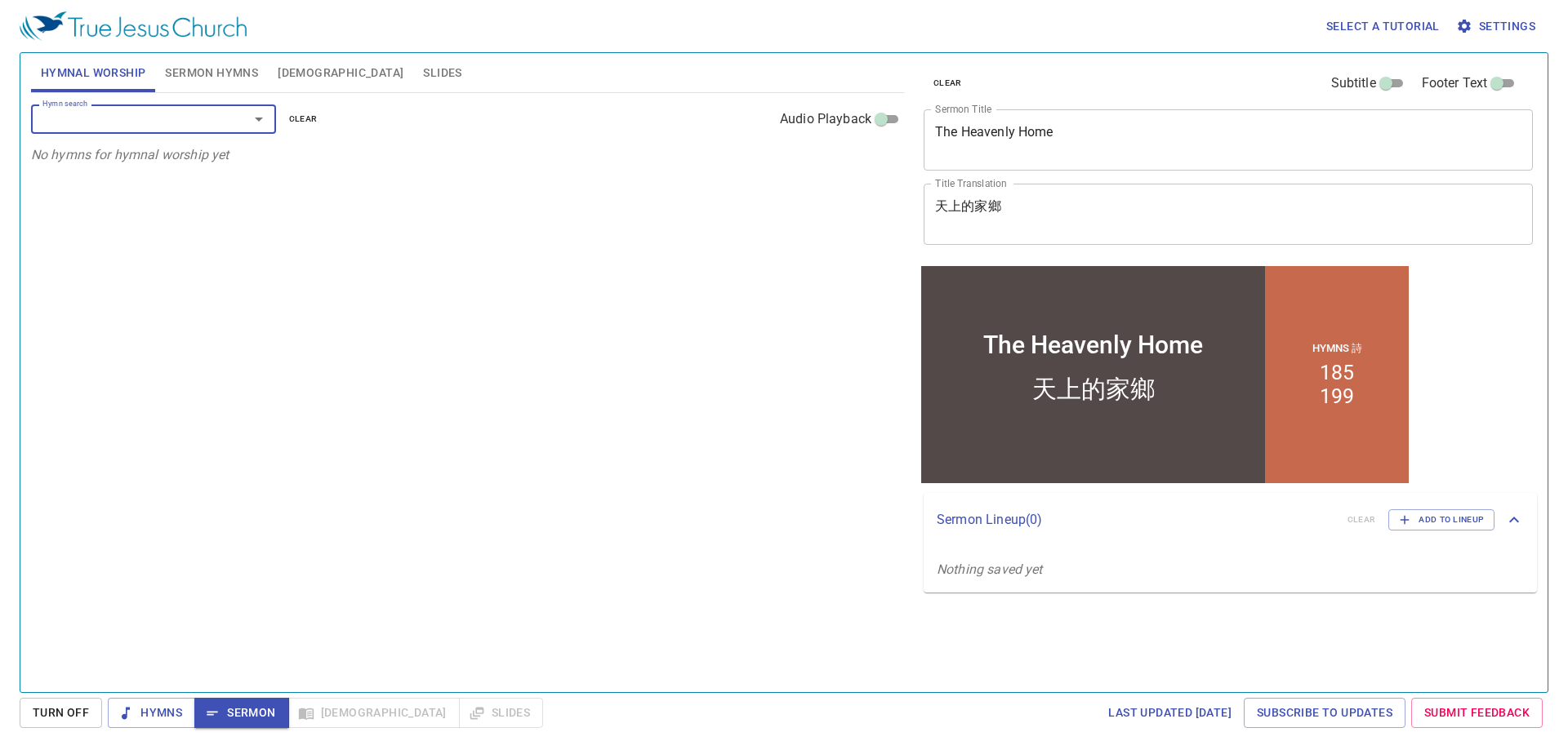
click at [385, 457] on div "Hymn search Hymn search clear Audio Playback No hymns for hymnal worship yet" at bounding box center [467, 386] width 873 height 585
click at [235, 69] on span "Sermon Hymns" at bounding box center [212, 72] width 93 height 20
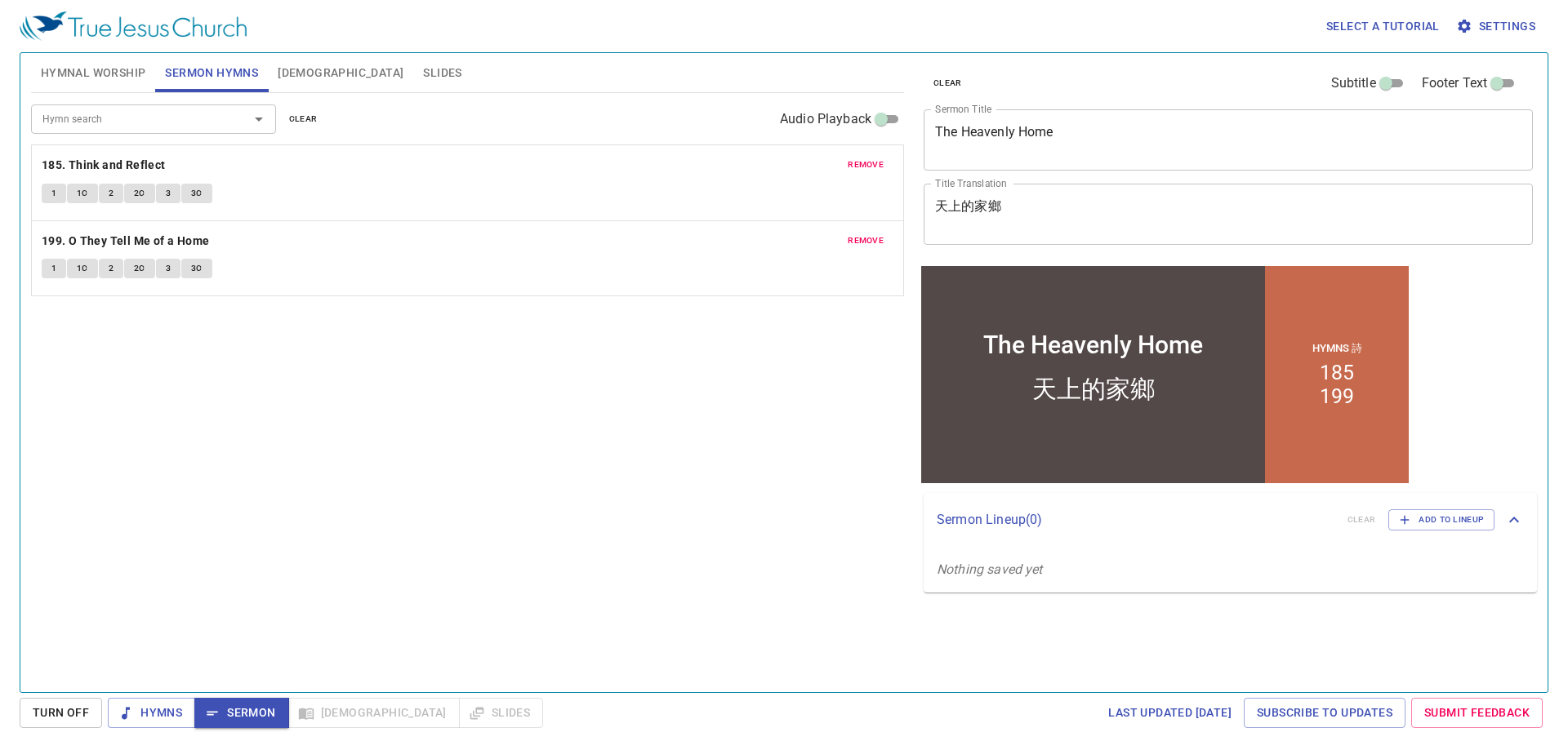
click at [121, 75] on span "Hymnal Worship" at bounding box center [93, 72] width 105 height 20
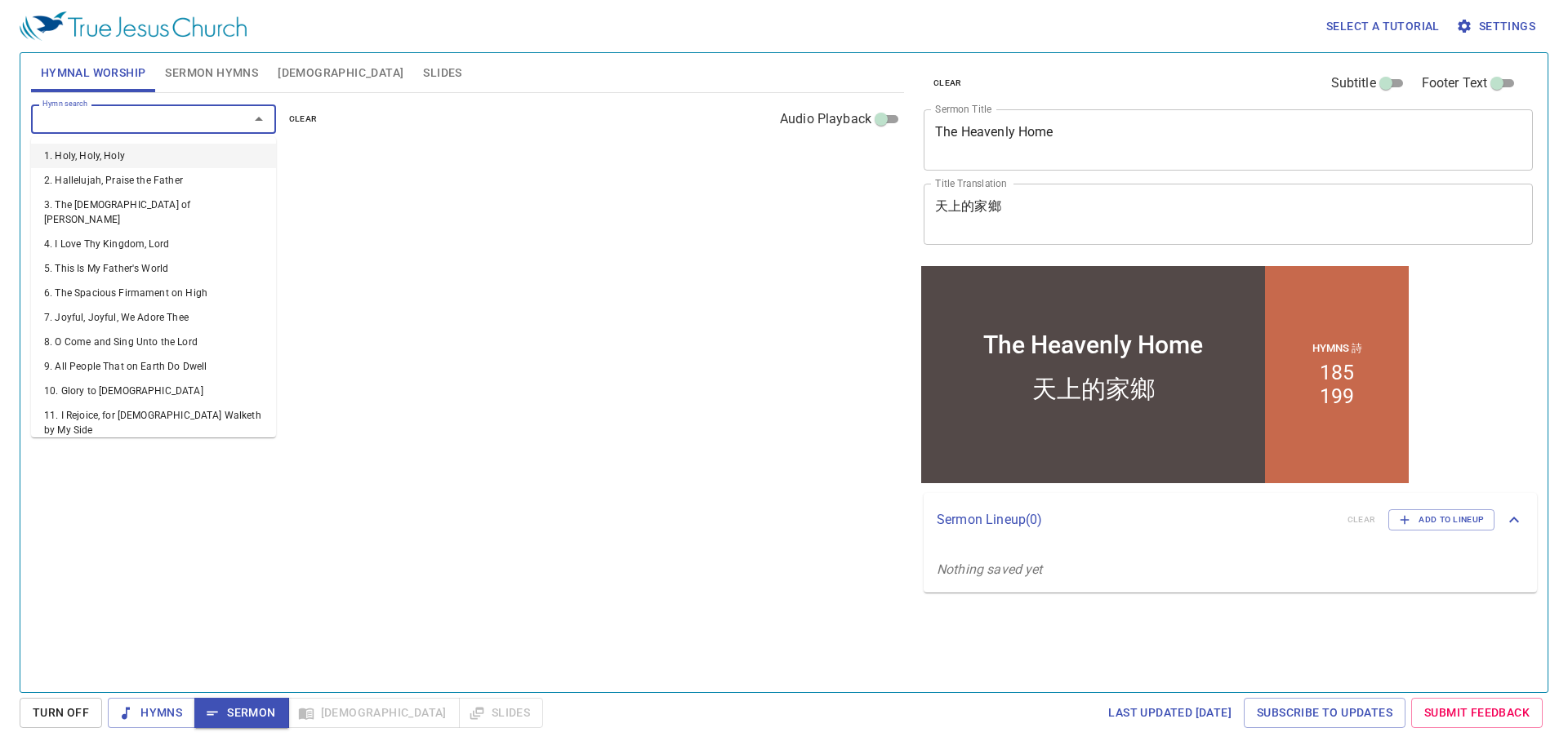
drag, startPoint x: 222, startPoint y: 123, endPoint x: 238, endPoint y: 117, distance: 17.1
click at [227, 119] on div "Hymn search" at bounding box center [153, 119] width 245 height 28
click at [623, 249] on div "Hymn search Hymn search clear Audio Playback No hymns for hymnal worship yet" at bounding box center [467, 386] width 873 height 585
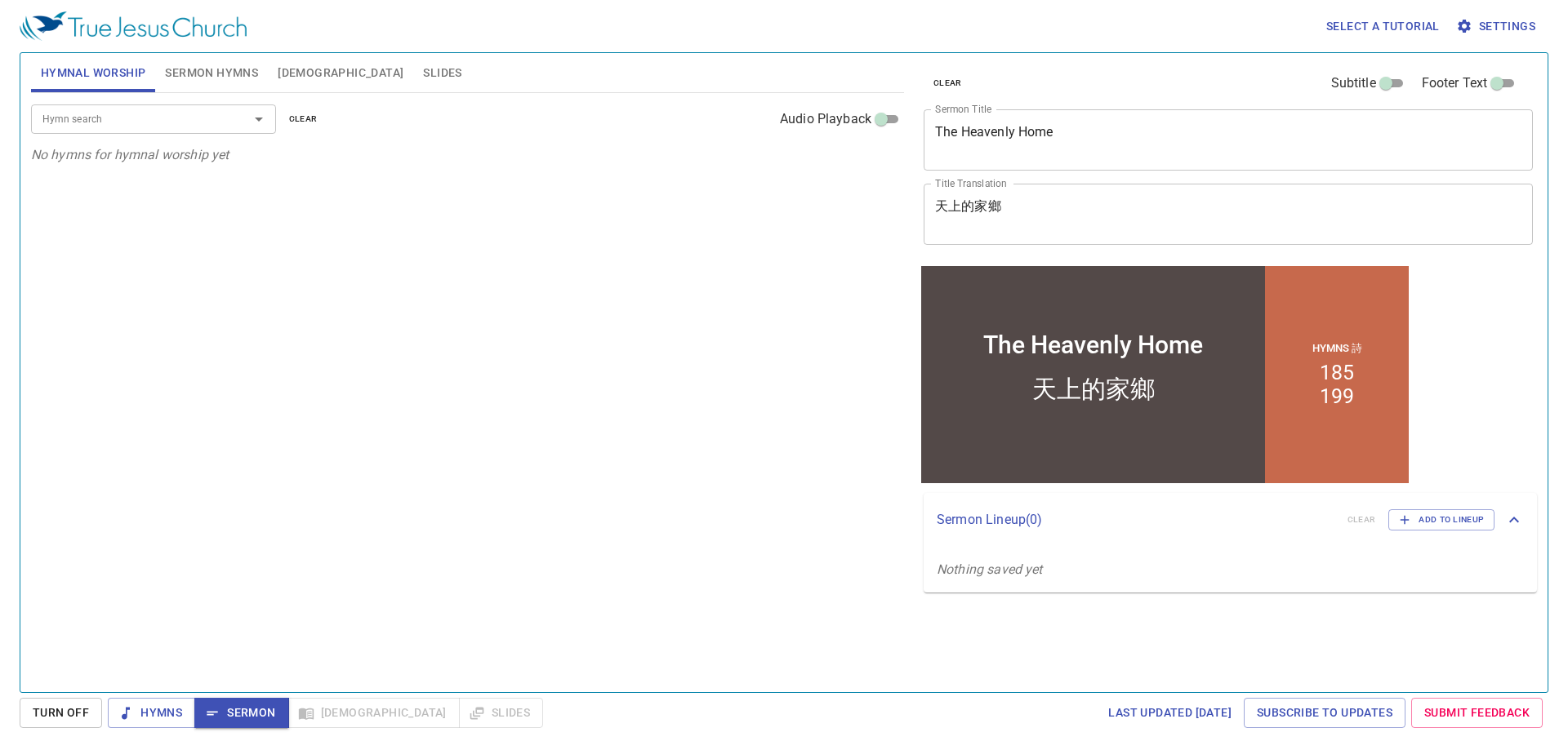
click at [129, 123] on input "Hymn search" at bounding box center [130, 118] width 187 height 19
click at [463, 213] on div "Hymn search Hymn search clear Audio Playback No hymns for hymnal worship yet" at bounding box center [467, 386] width 873 height 585
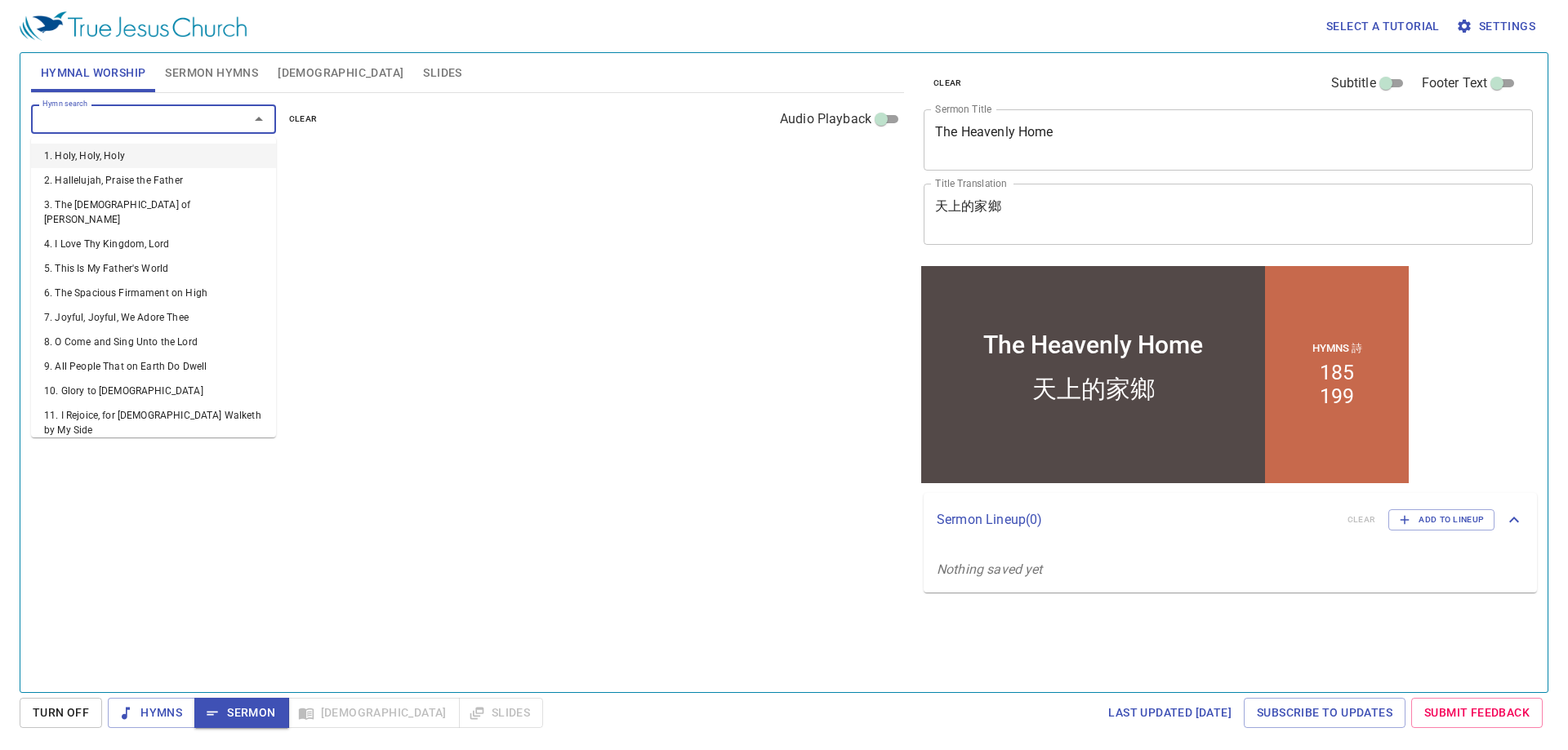
click at [216, 128] on input "Hymn search" at bounding box center [130, 118] width 187 height 19
click at [484, 367] on div "Hymn search Hymn search clear Audio Playback No hymns for hymnal worship yet" at bounding box center [467, 386] width 873 height 585
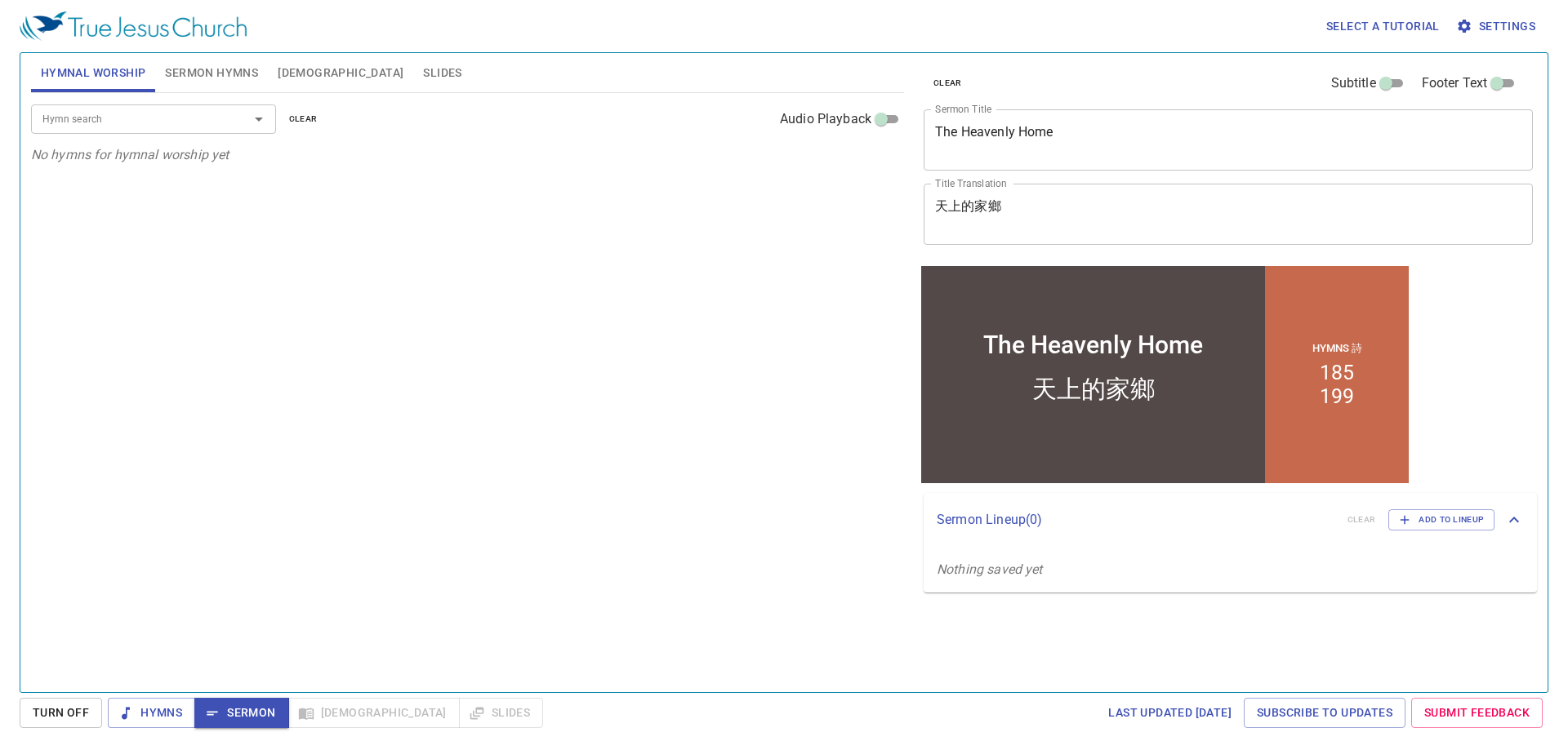
click at [137, 125] on input "Hymn search" at bounding box center [130, 118] width 187 height 19
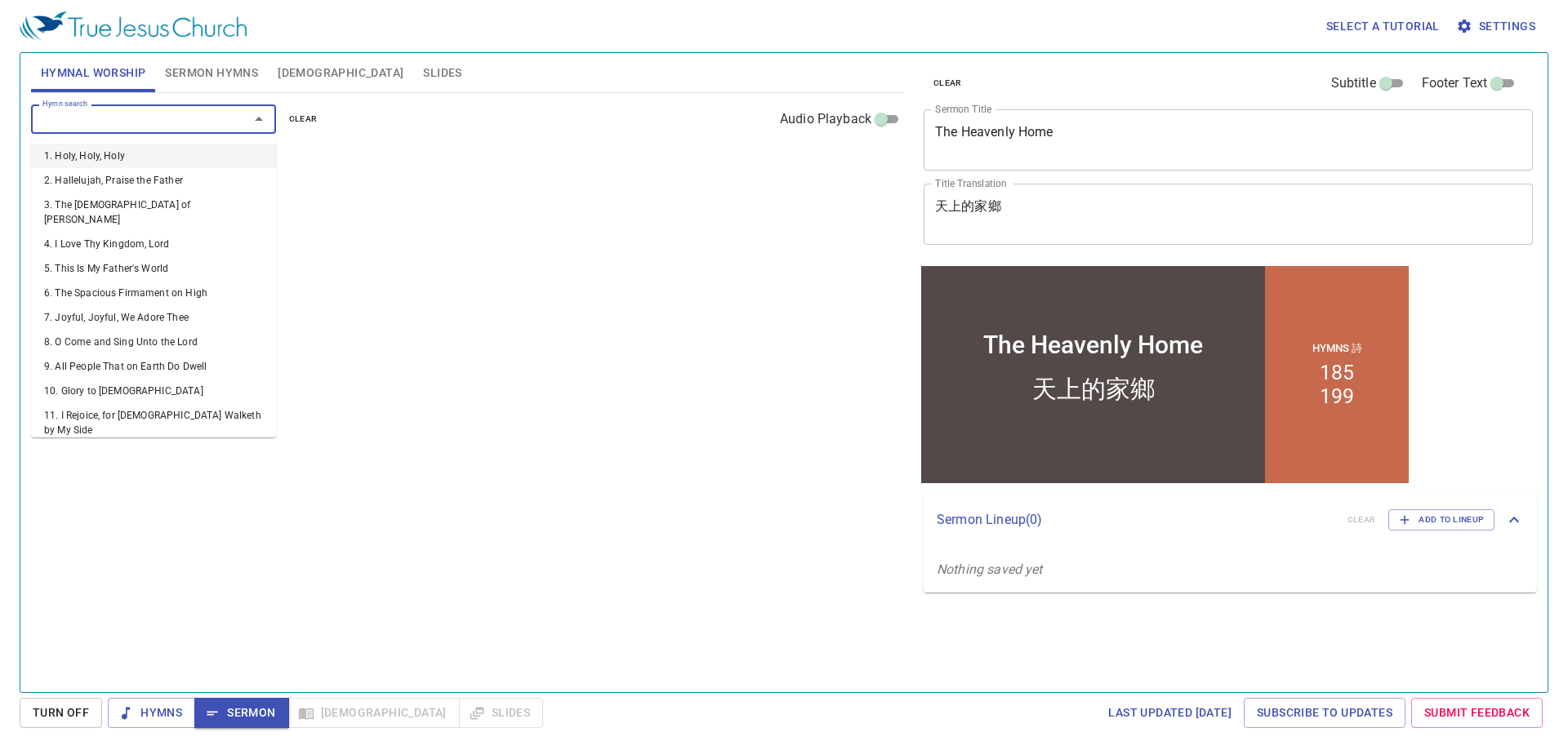
click at [137, 125] on input "Hymn search" at bounding box center [130, 118] width 187 height 19
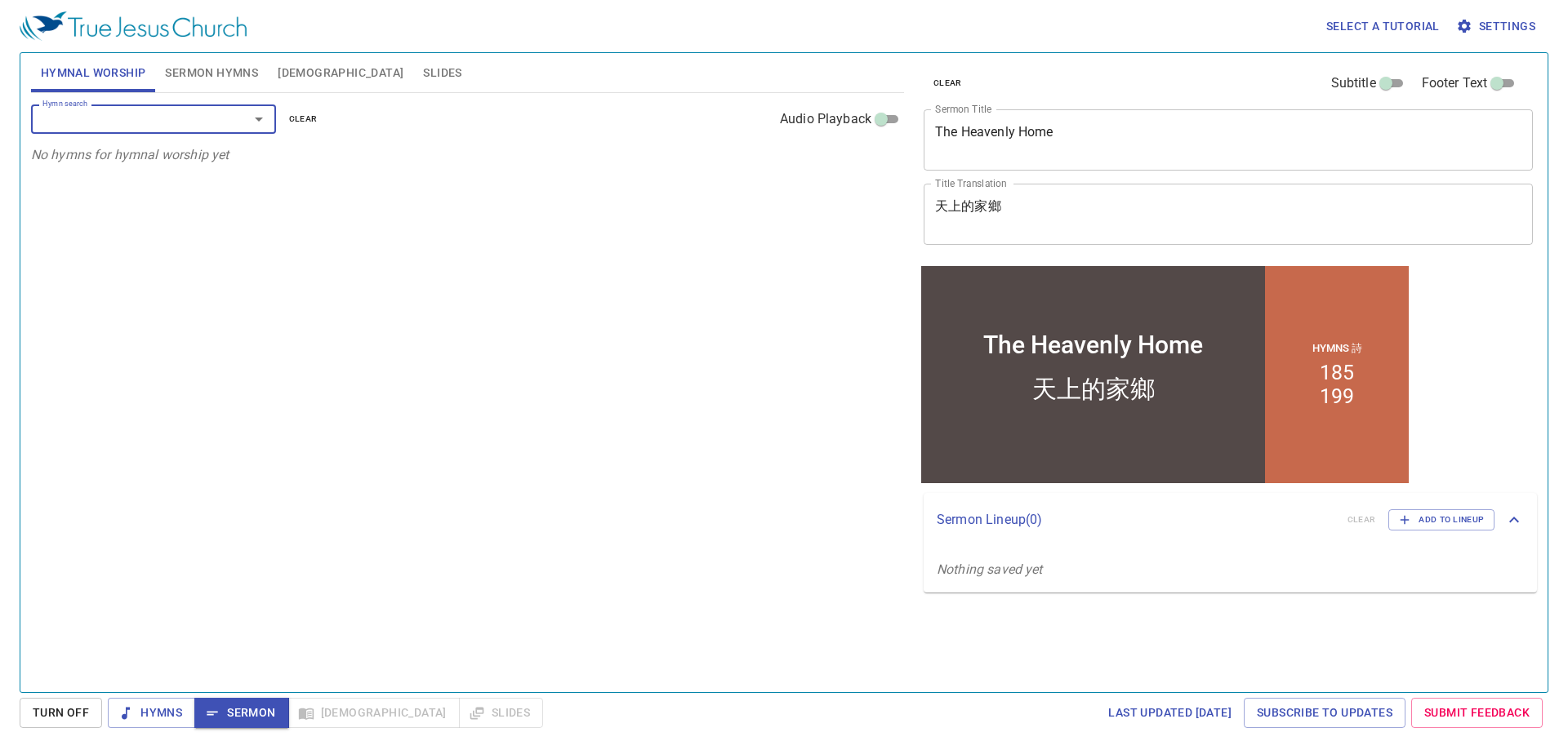
click at [137, 125] on input "Hymn search" at bounding box center [130, 118] width 187 height 19
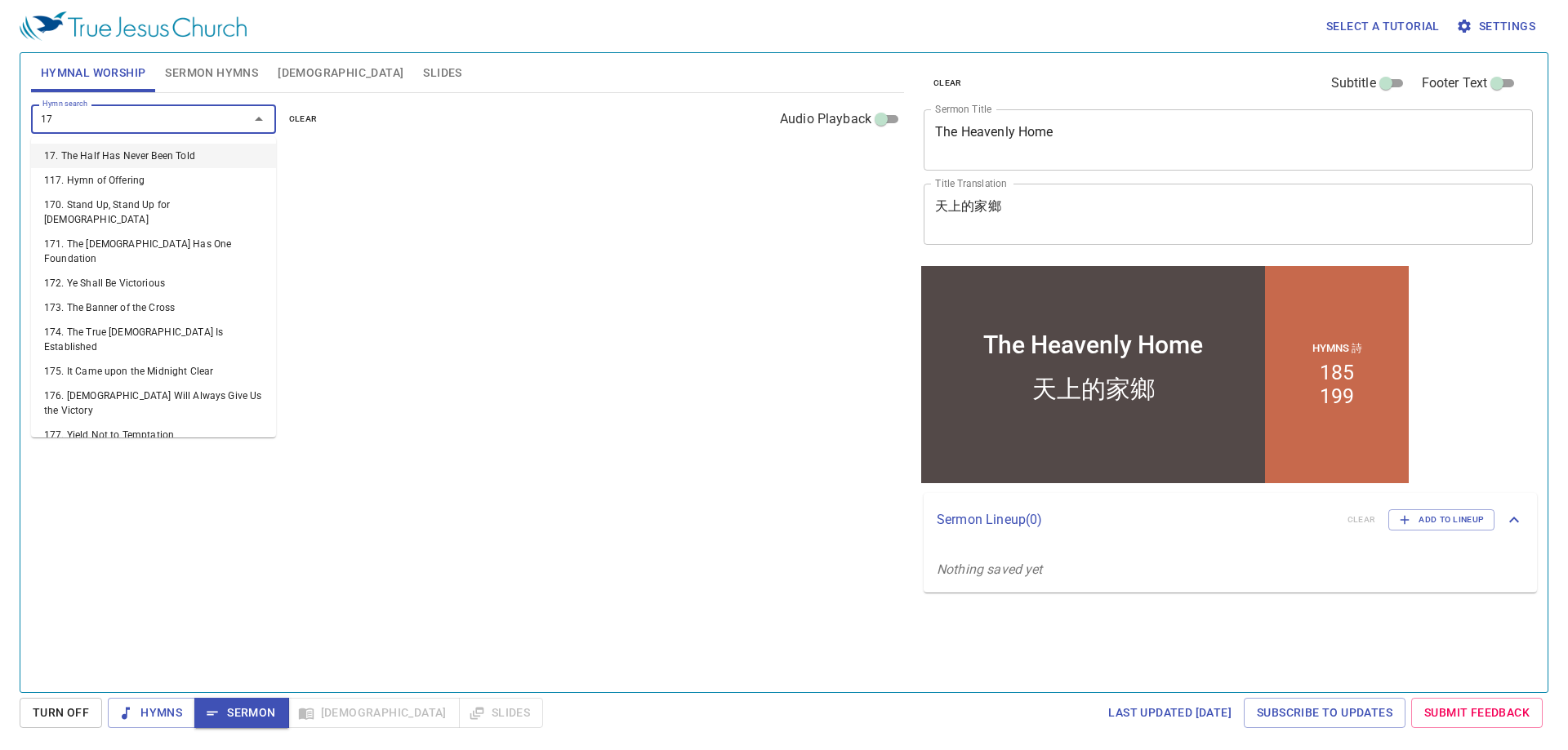
type input "178"
type input "179"
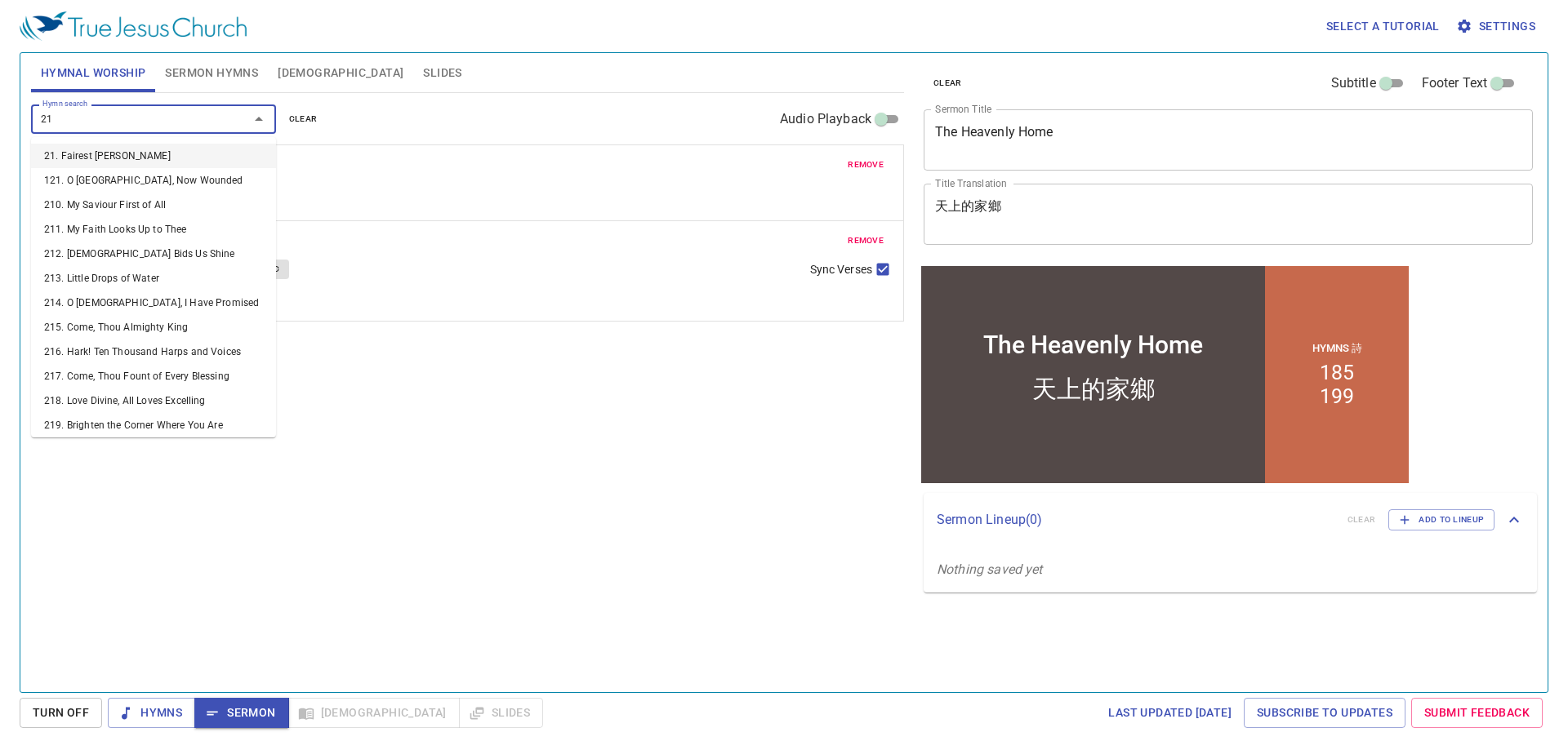
type input "219"
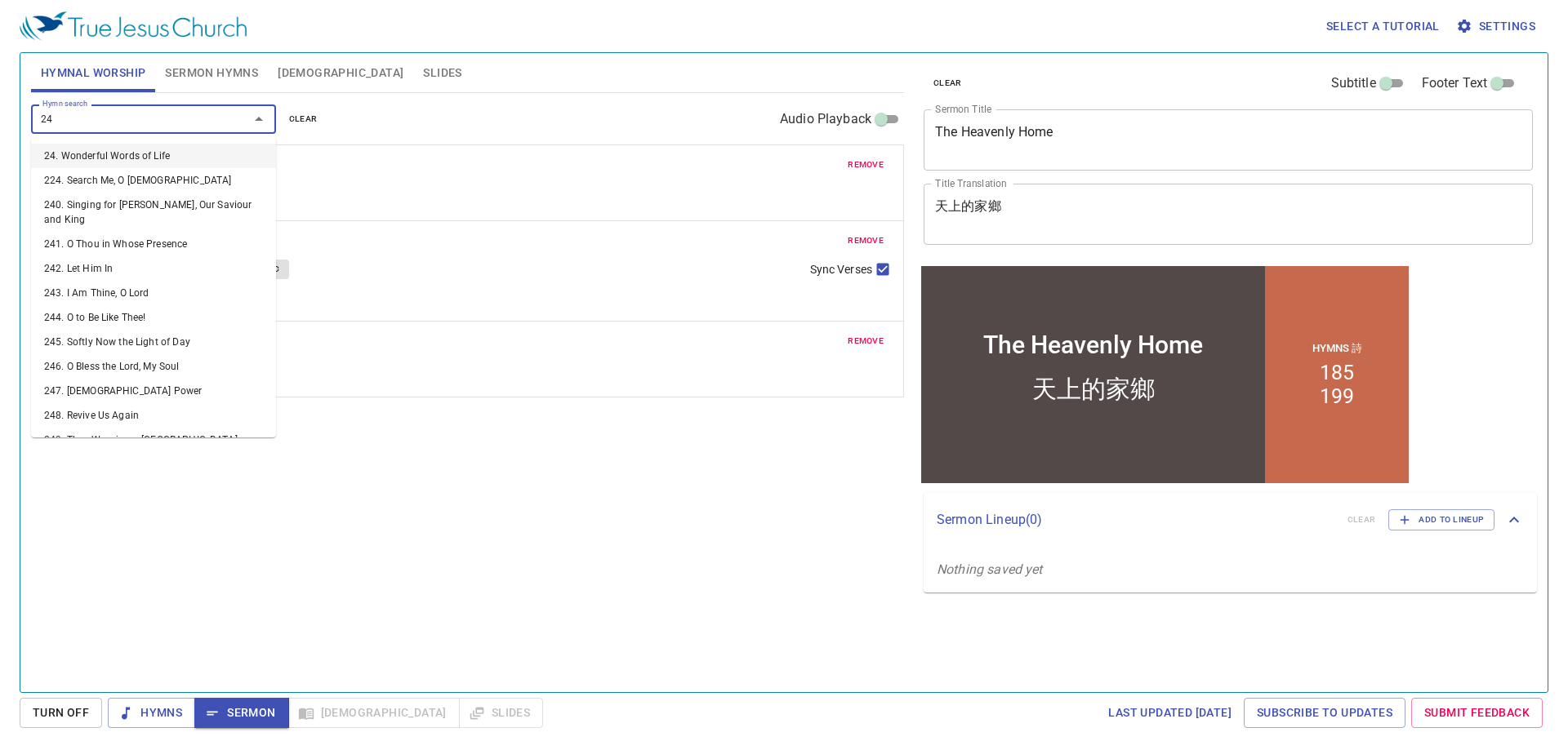
type input "243"
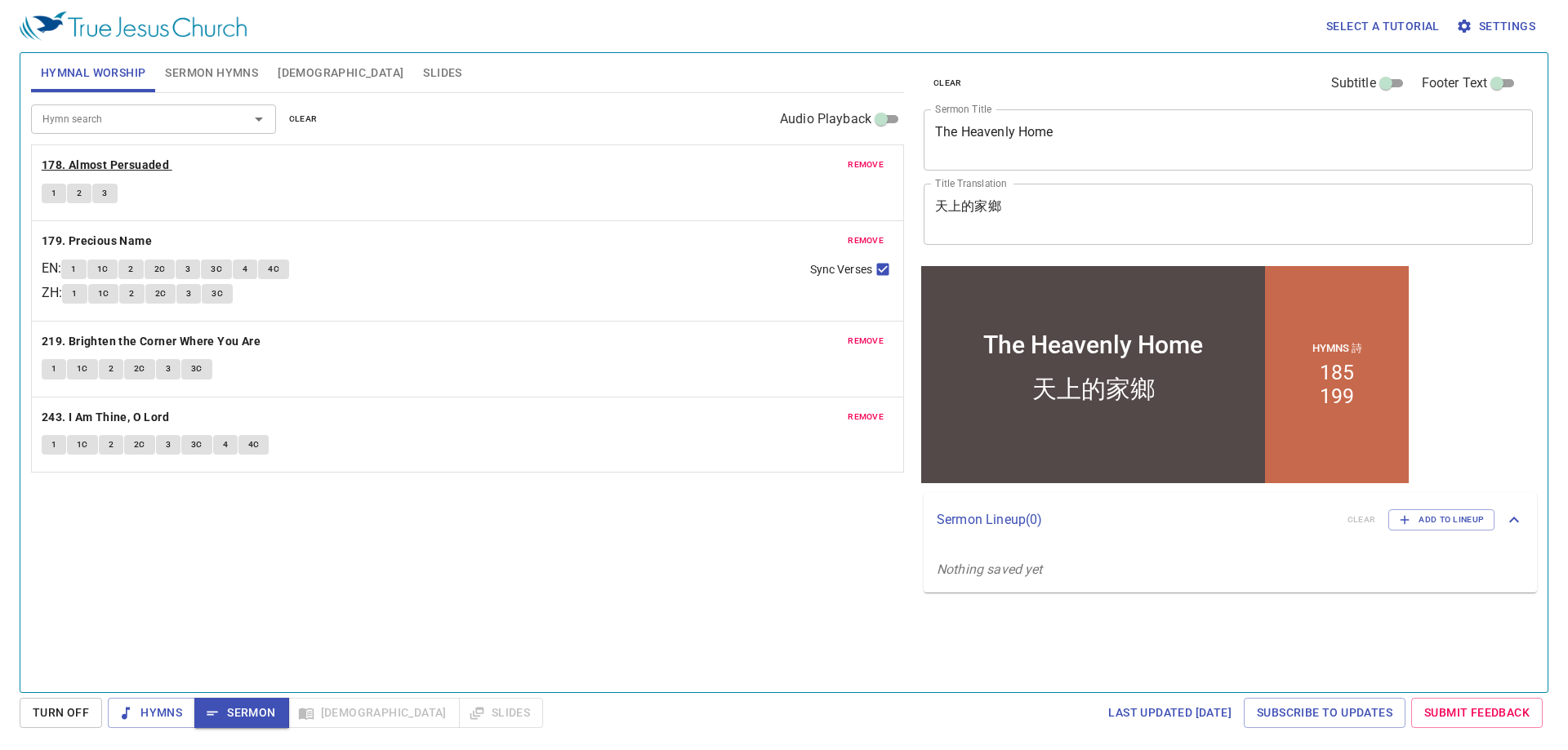
click at [134, 155] on b "178. Almost Persuaded" at bounding box center [105, 165] width 127 height 20
click at [49, 191] on button "1" at bounding box center [54, 193] width 25 height 19
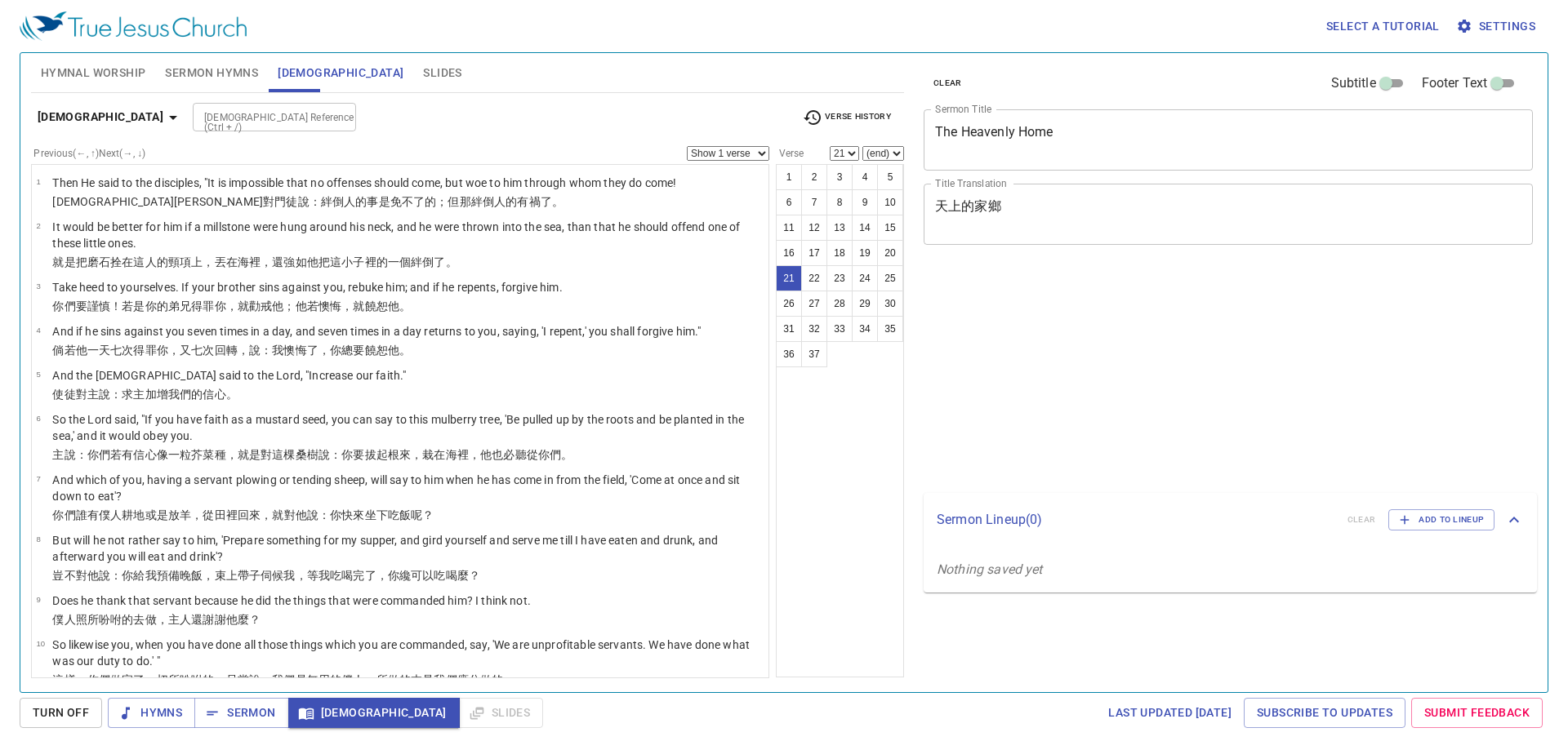
select select "21"
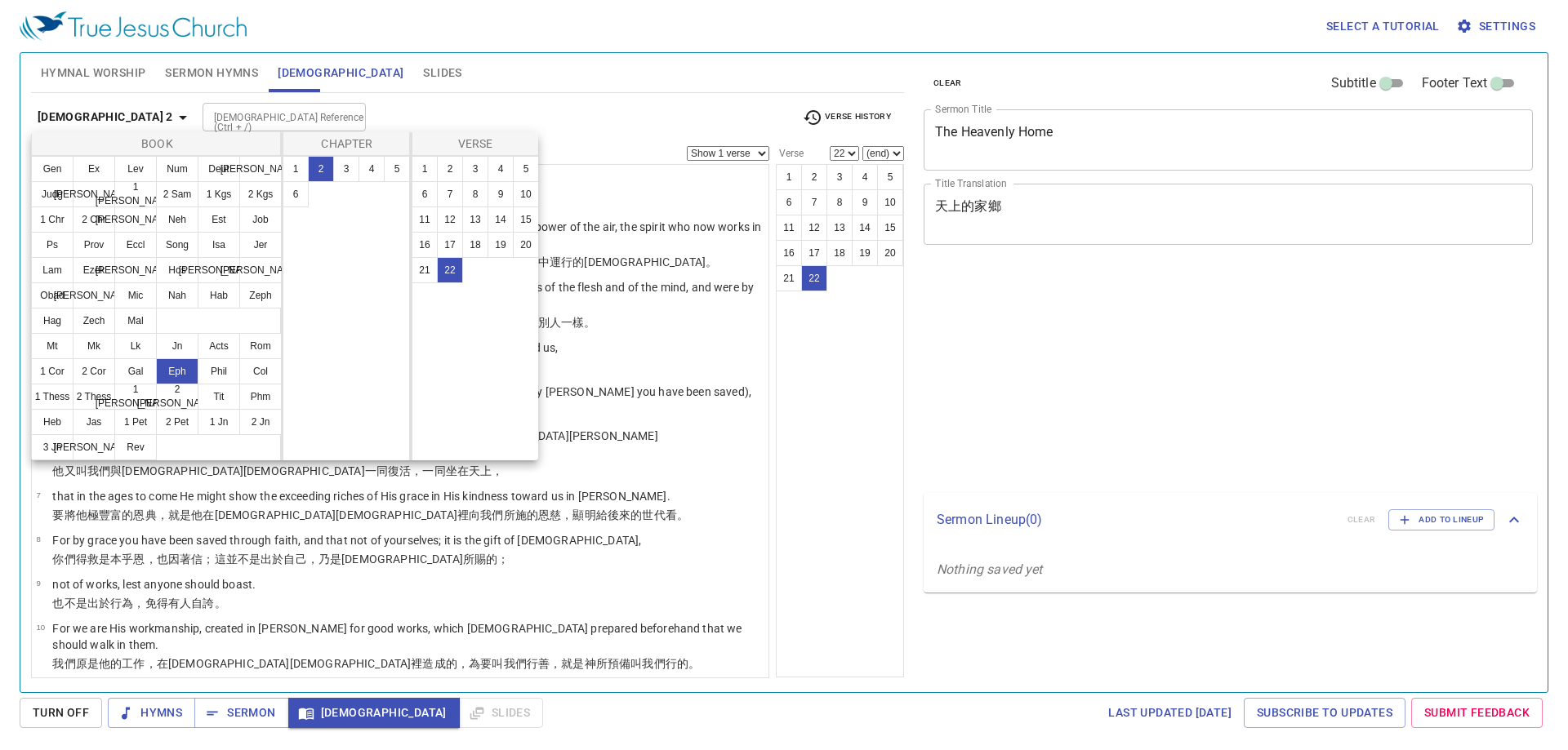
select select "22"
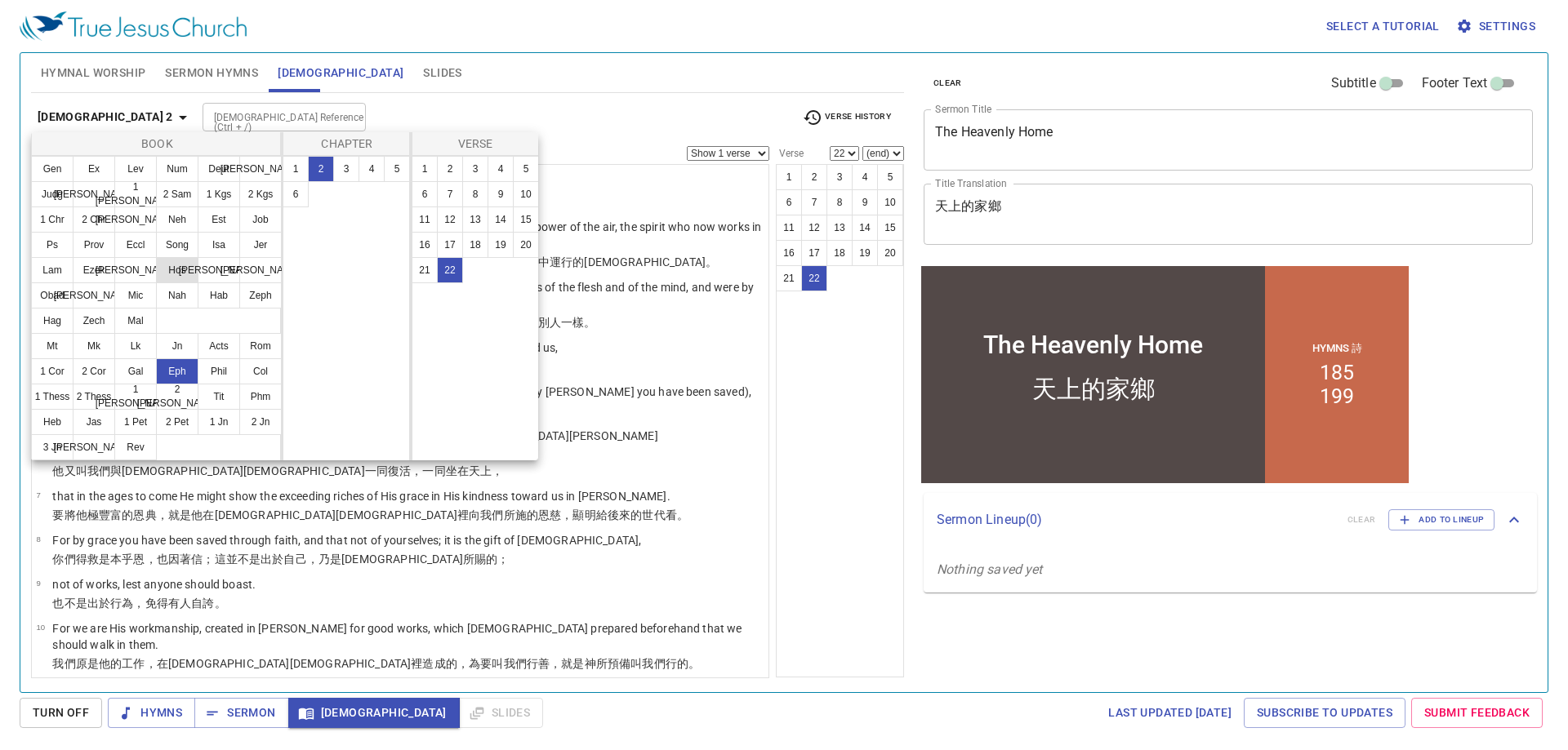
scroll to position [552, 0]
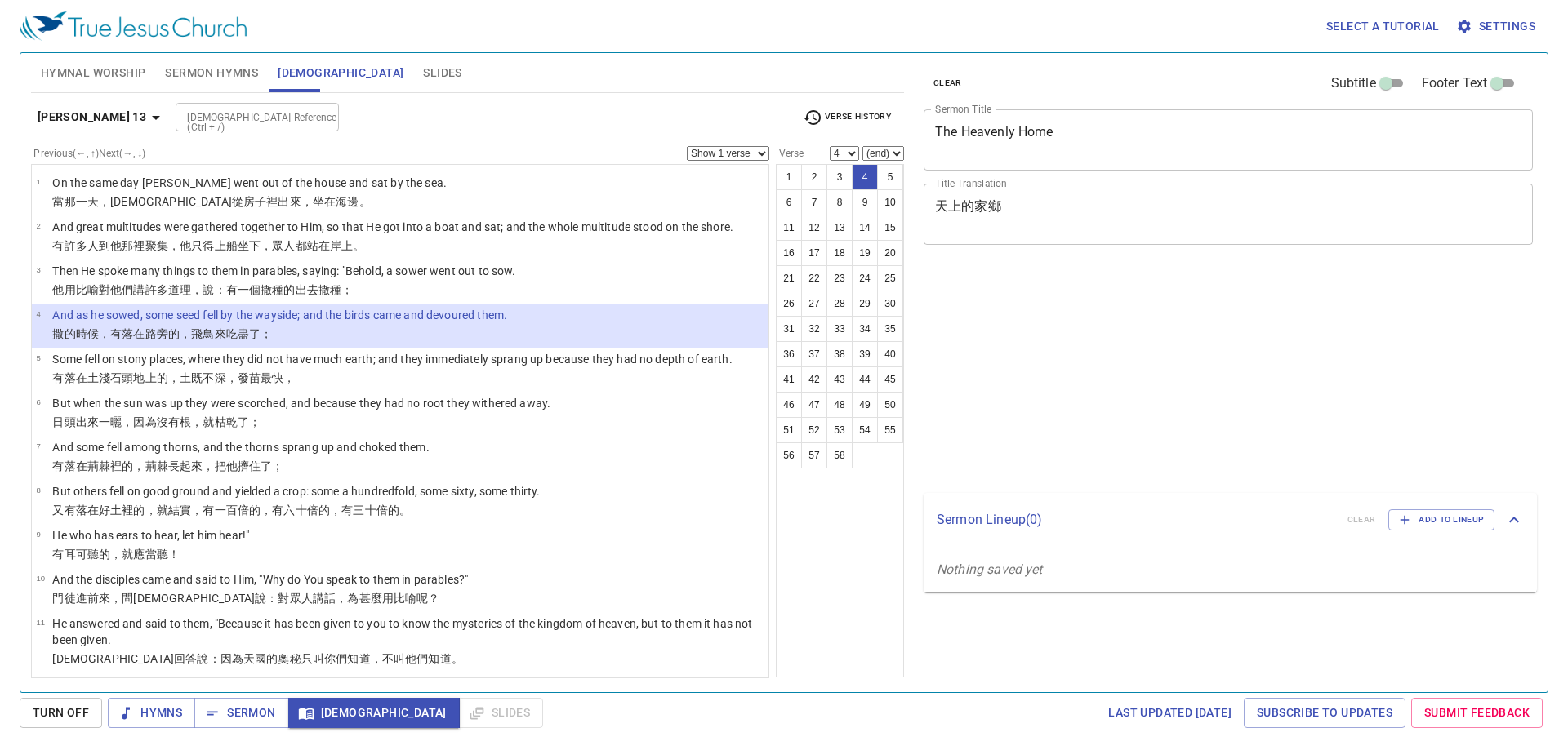
select select "4"
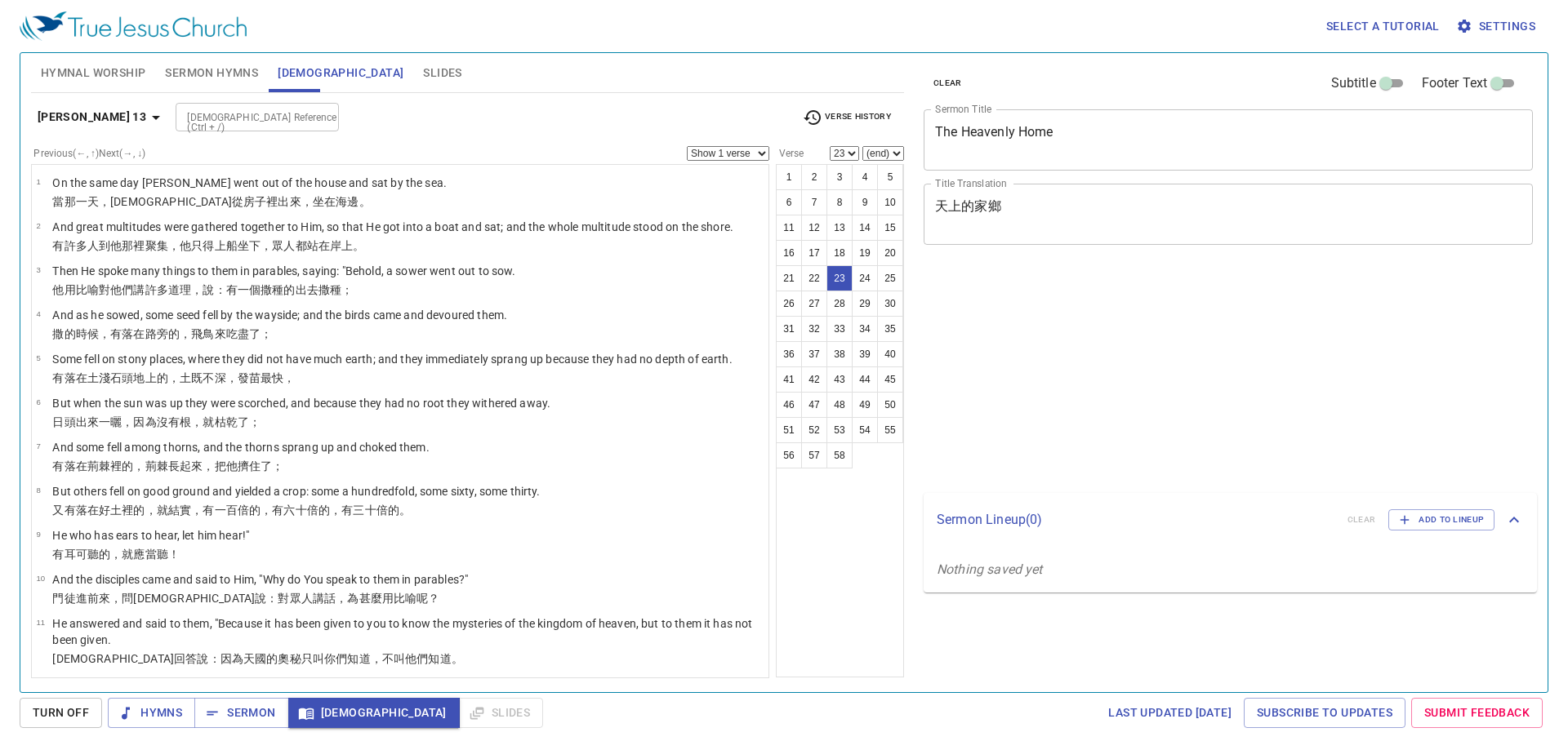
select select "23"
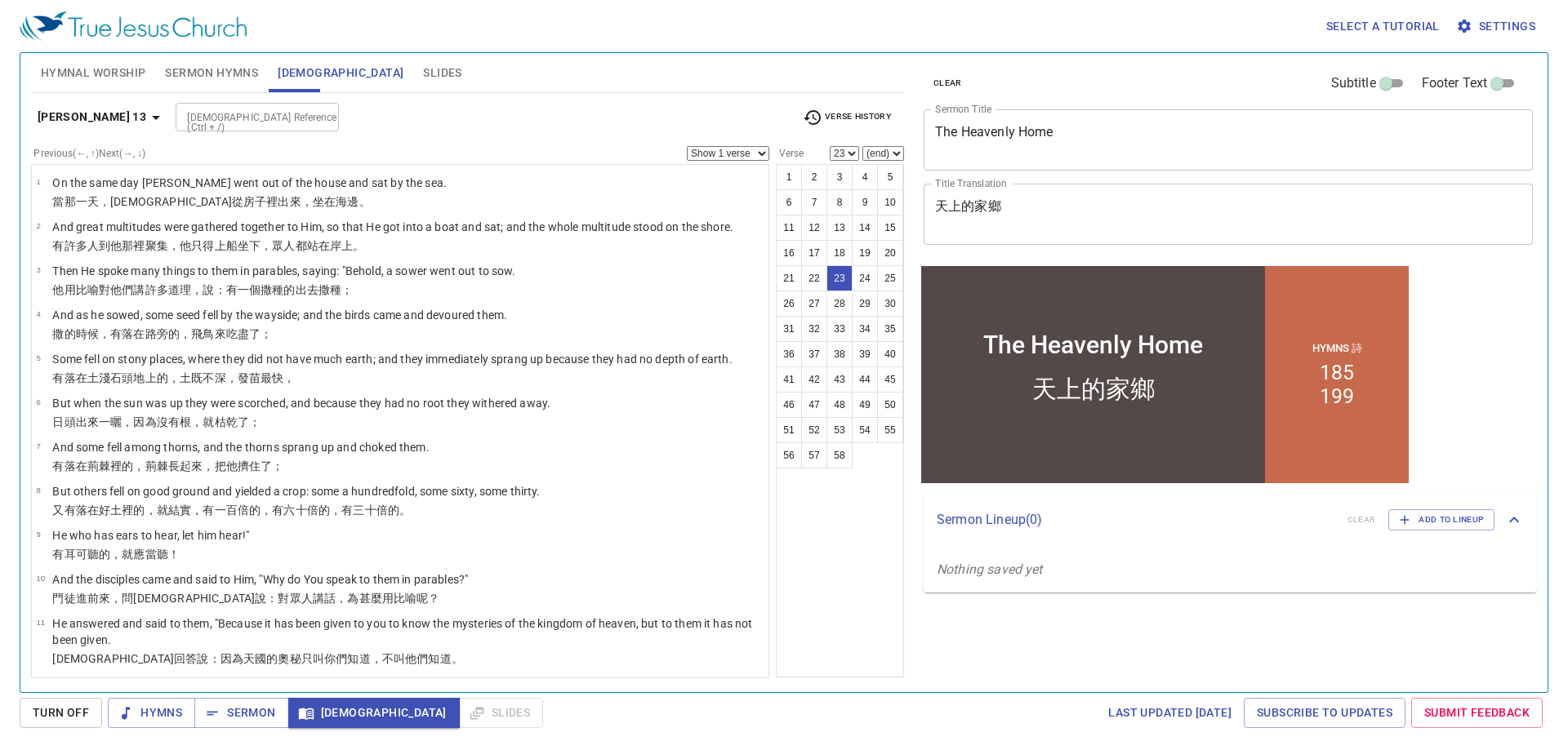
scroll to position [815, 0]
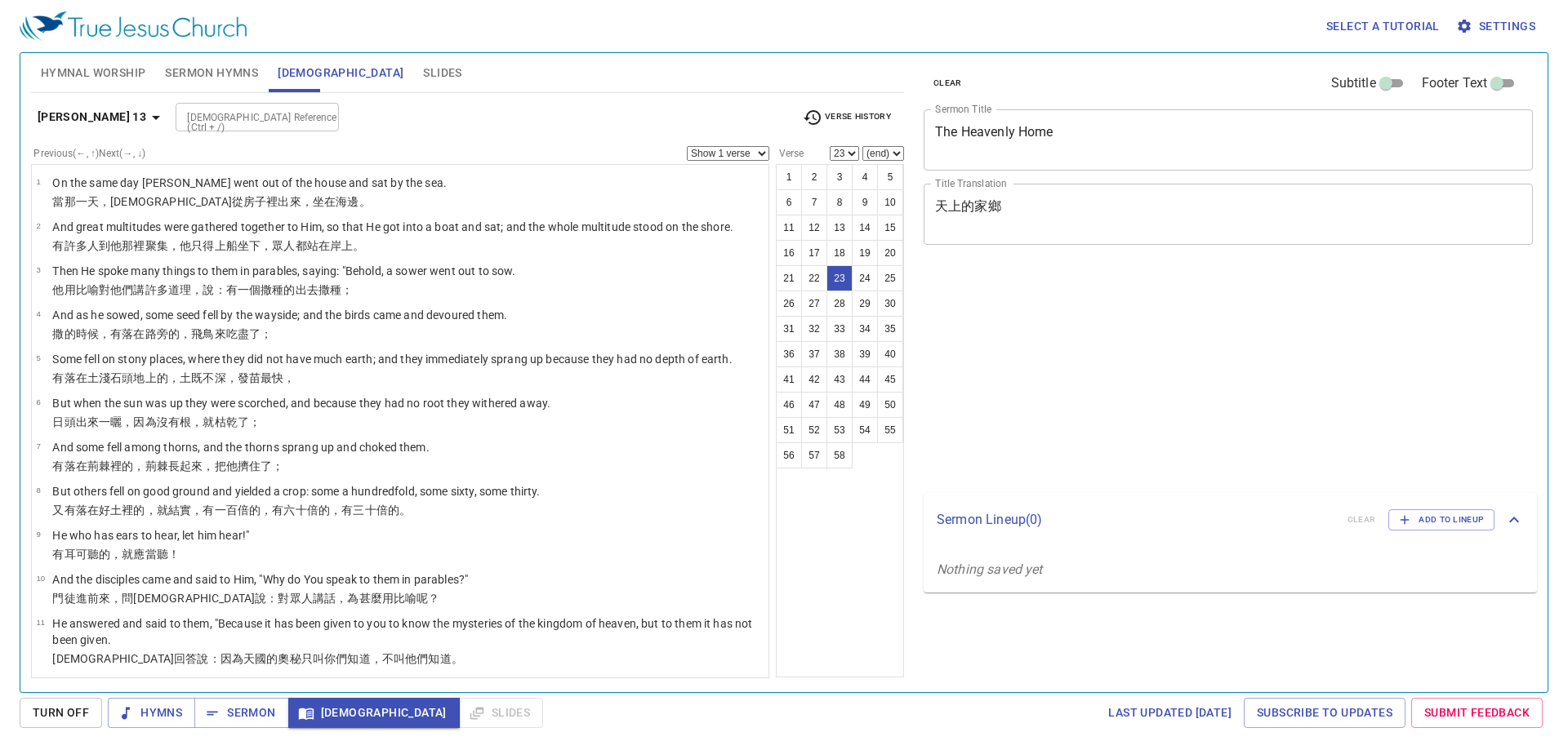
select select "23"
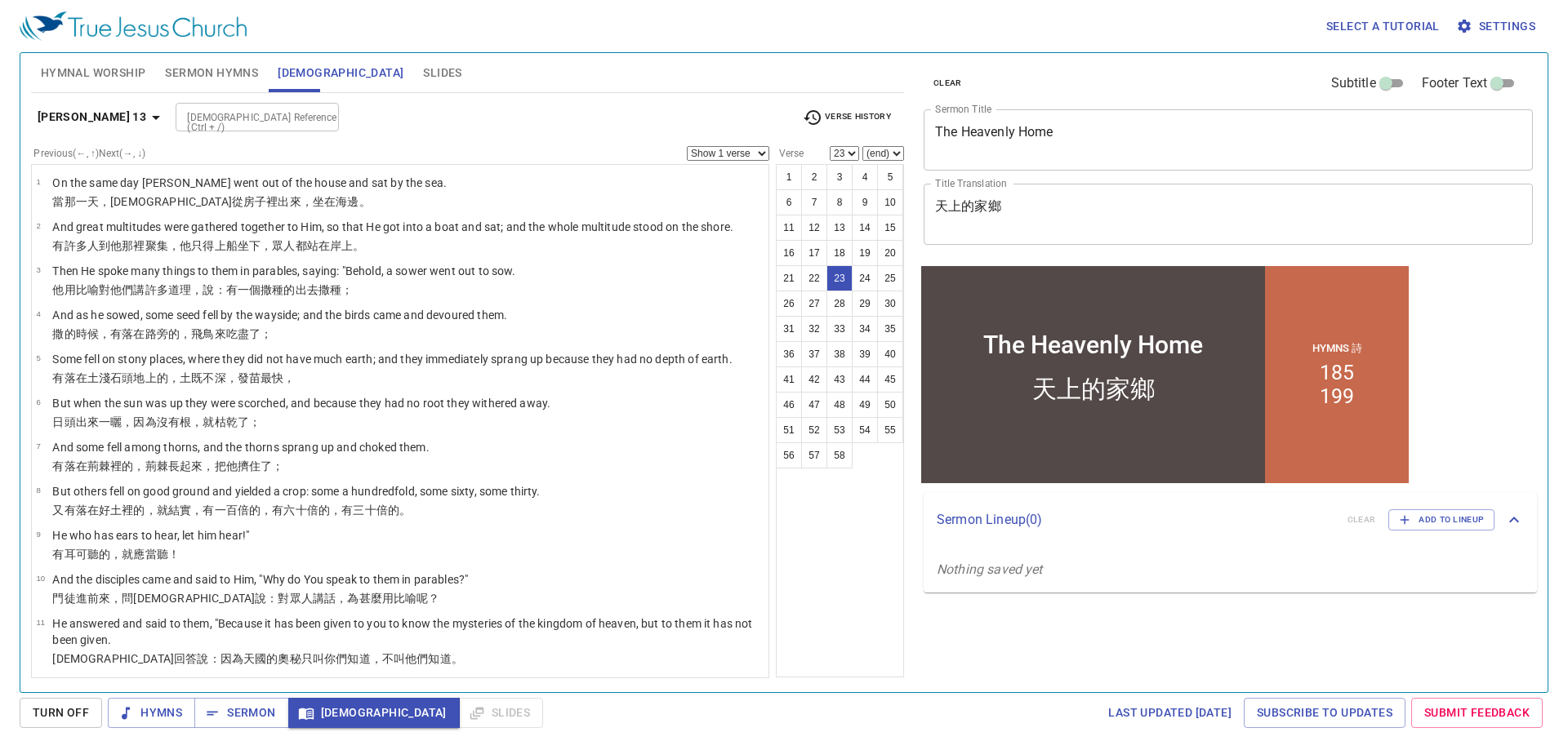
scroll to position [815, 0]
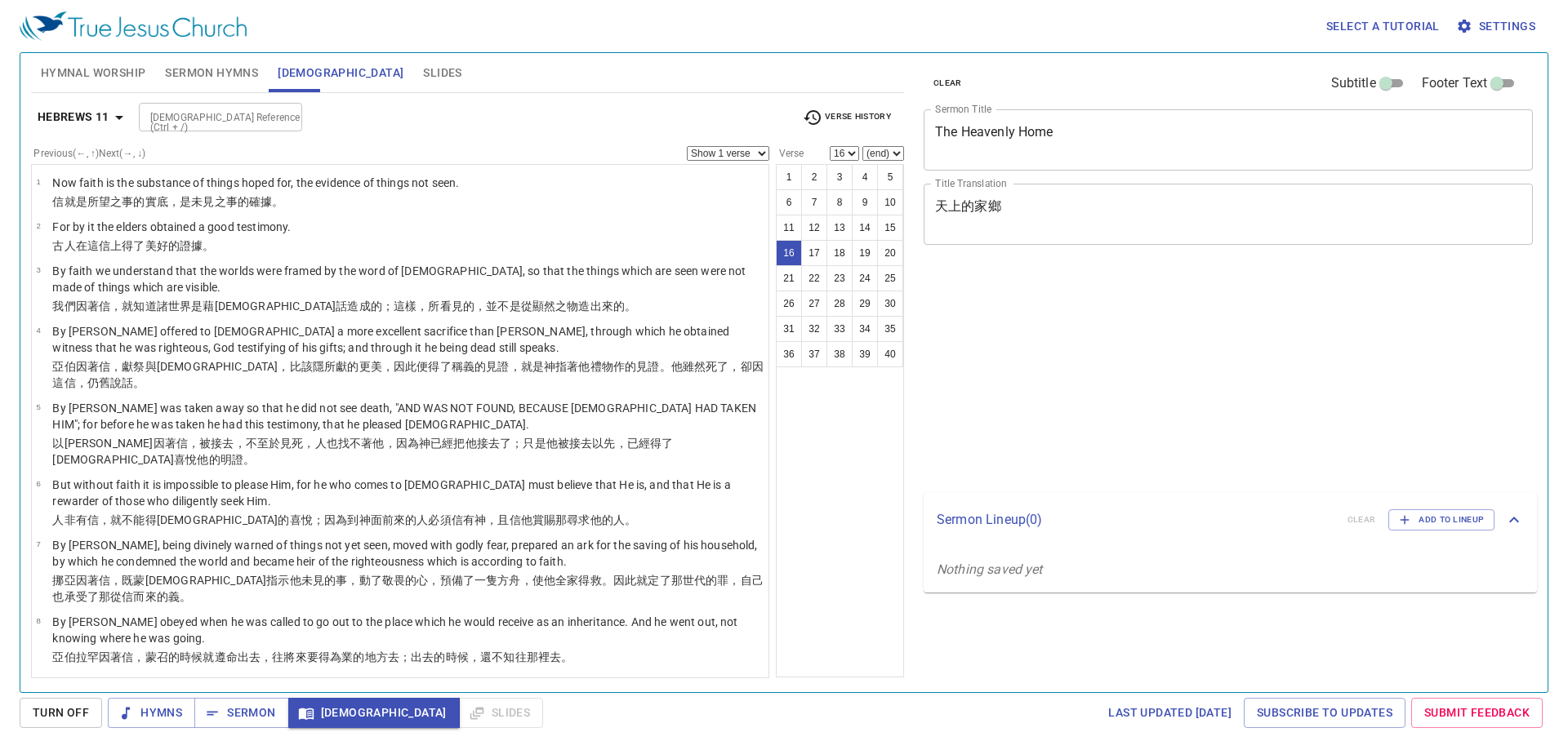
select select "16"
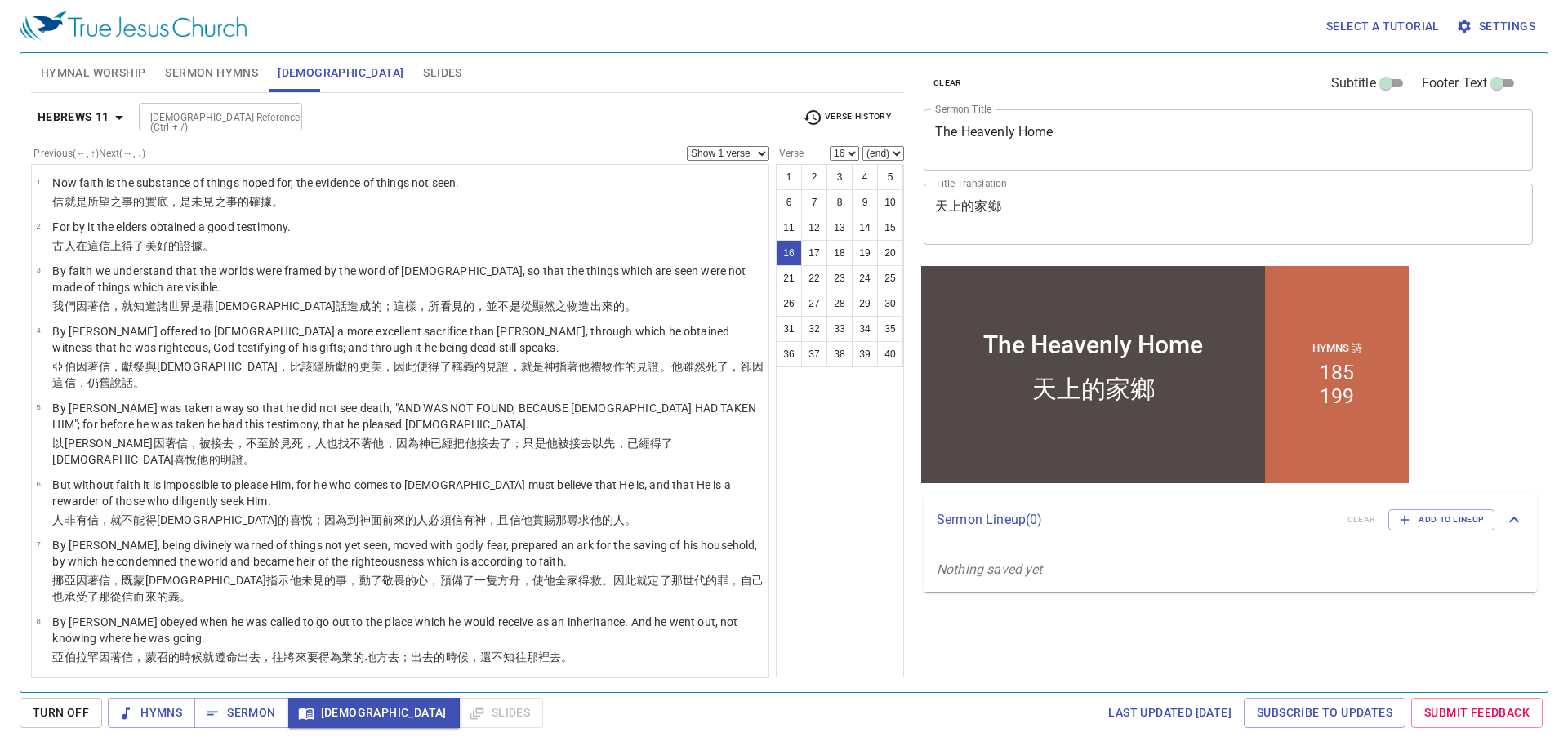
scroll to position [411, 0]
